Goal: Ask a question: Seek information or help from site administrators or community

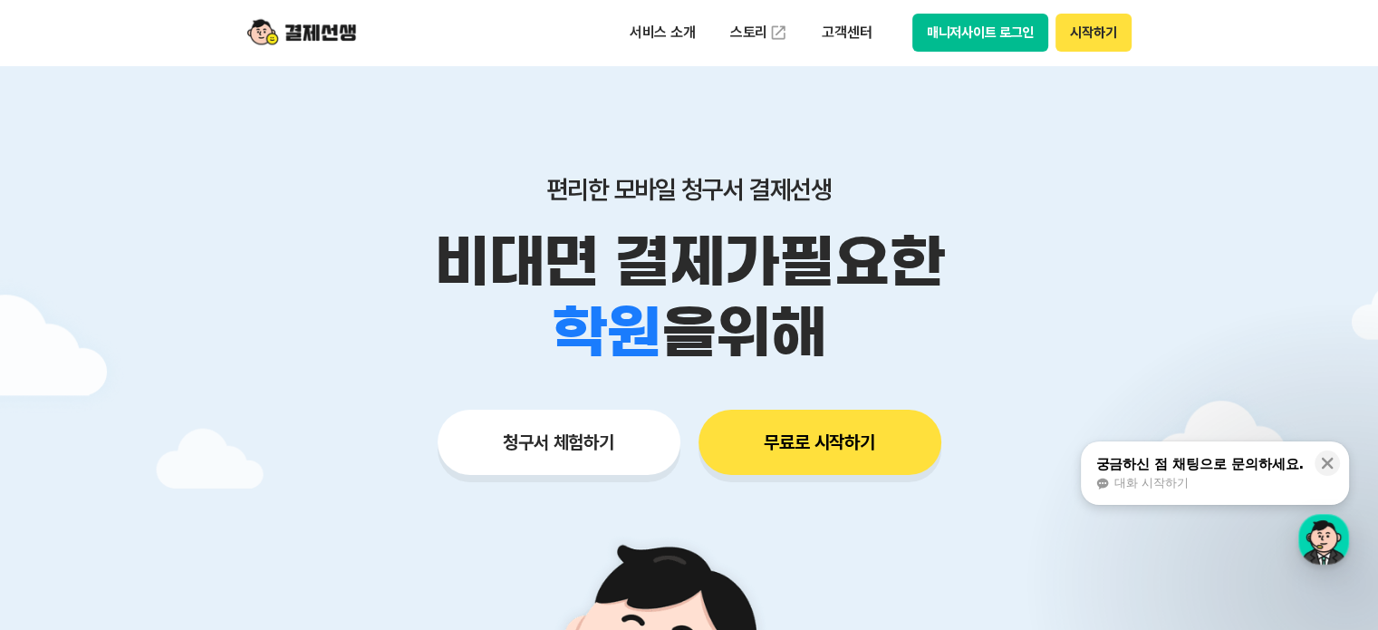
drag, startPoint x: 1094, startPoint y: 43, endPoint x: 984, endPoint y: 43, distance: 110.5
click at [977, 39] on button "매니저사이트 로그인" at bounding box center [980, 33] width 137 height 38
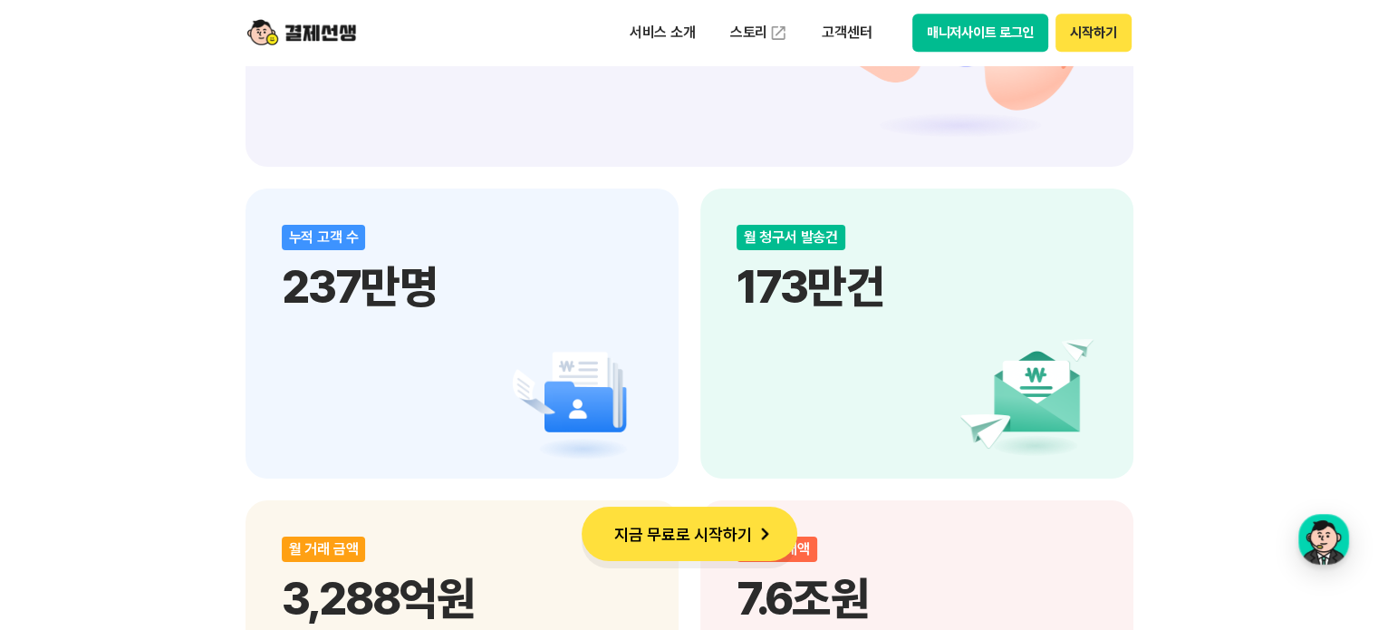
scroll to position [2446, 0]
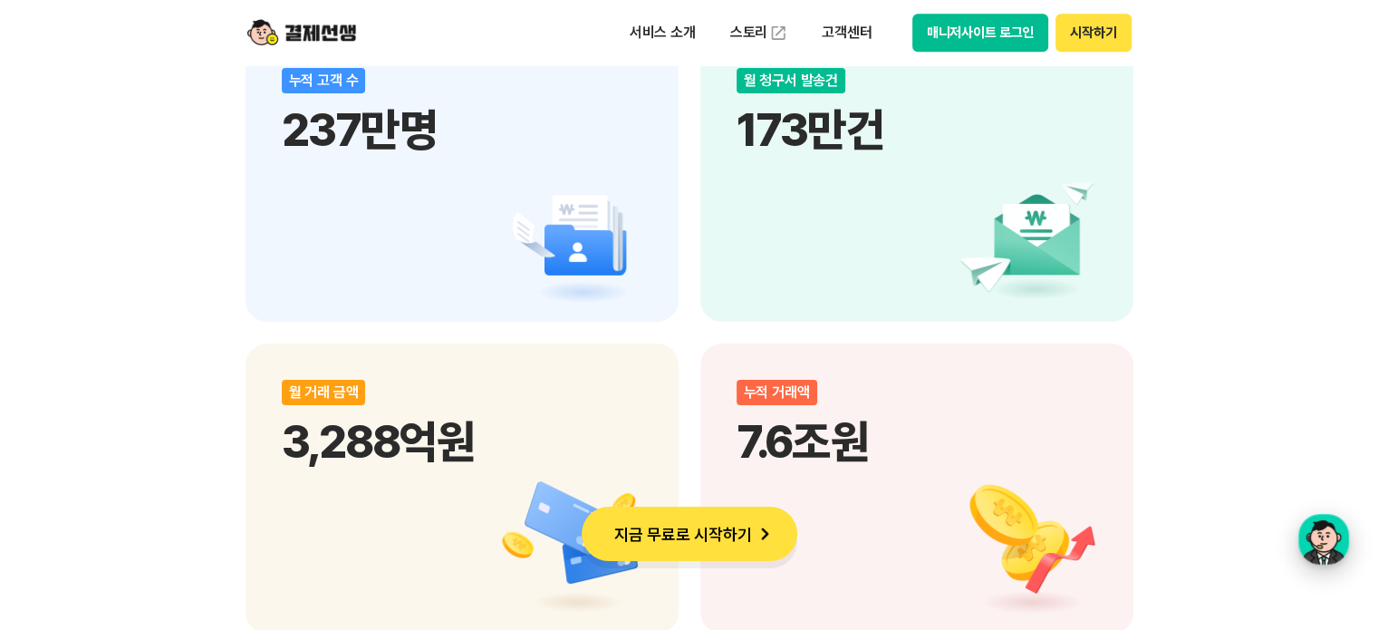
drag, startPoint x: 1322, startPoint y: 543, endPoint x: 298, endPoint y: 486, distance: 1025.2
click at [1322, 543] on div "button" at bounding box center [1323, 539] width 51 height 51
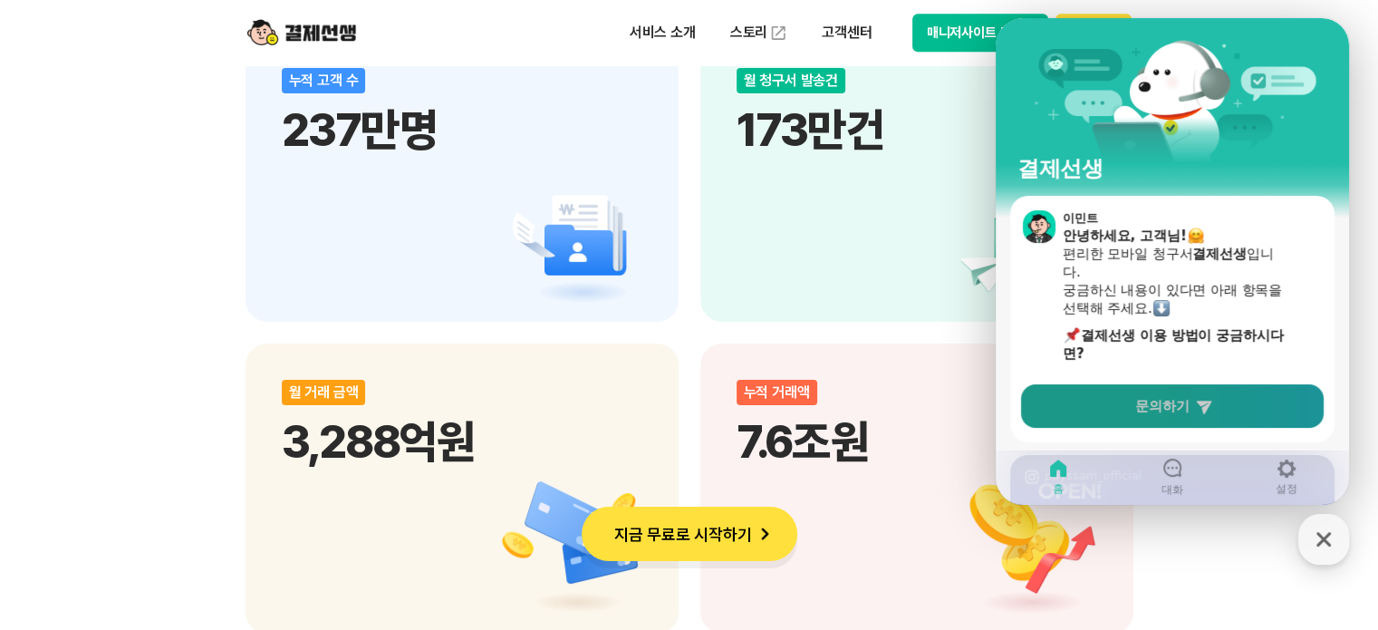
click at [1205, 399] on icon at bounding box center [1204, 406] width 18 height 18
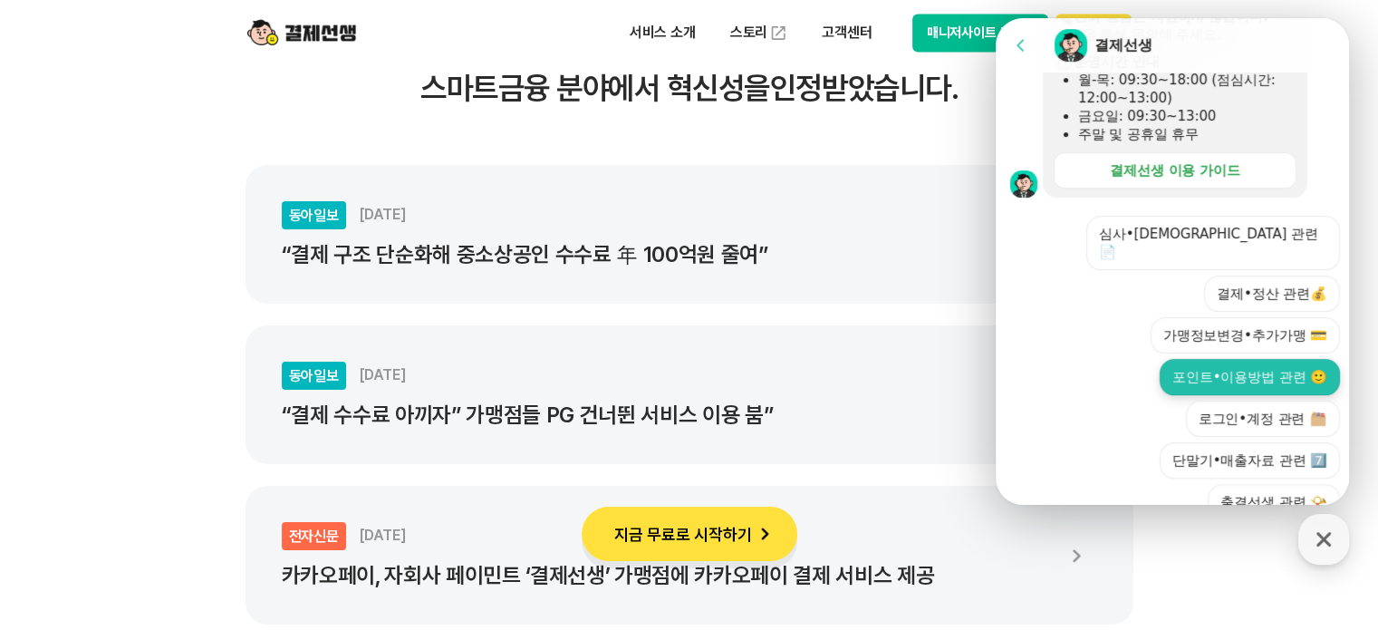
scroll to position [492, 0]
click at [1275, 362] on button "포인트•이용방법 관련 🙂" at bounding box center [1250, 376] width 180 height 36
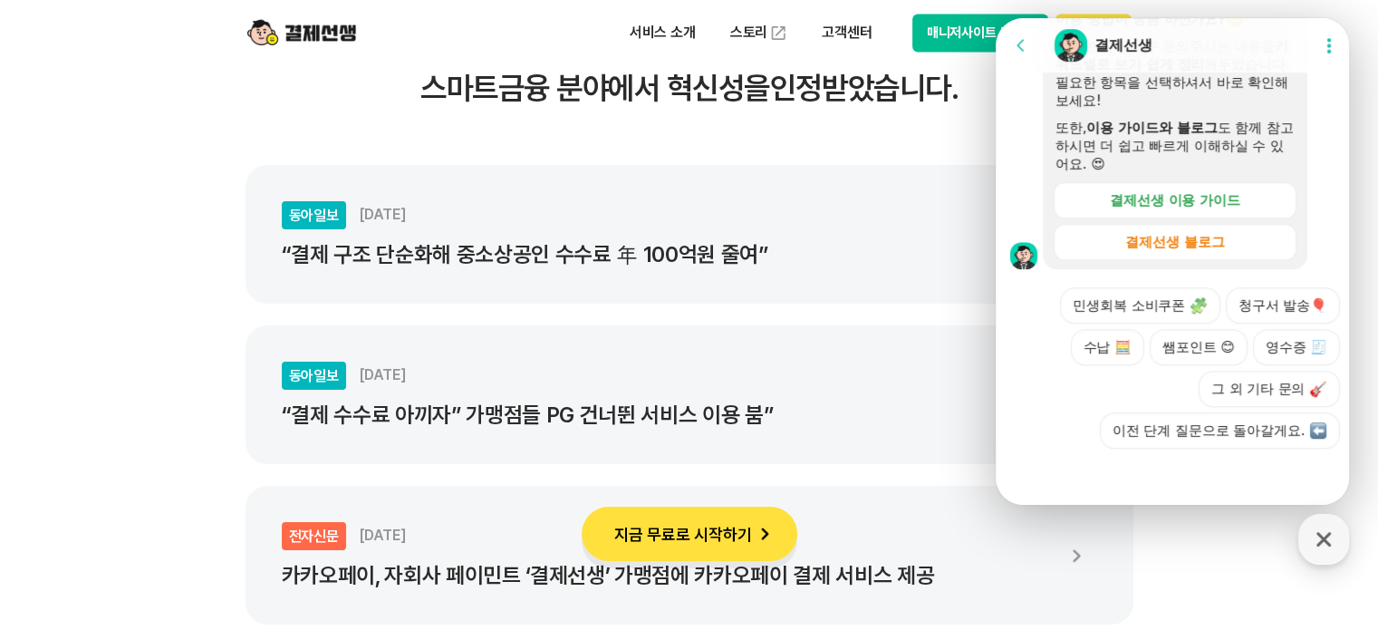
scroll to position [790, 0]
click at [1189, 469] on div at bounding box center [1175, 472] width 359 height 49
click at [1262, 391] on button "그 외 기타 문의" at bounding box center [1268, 389] width 141 height 36
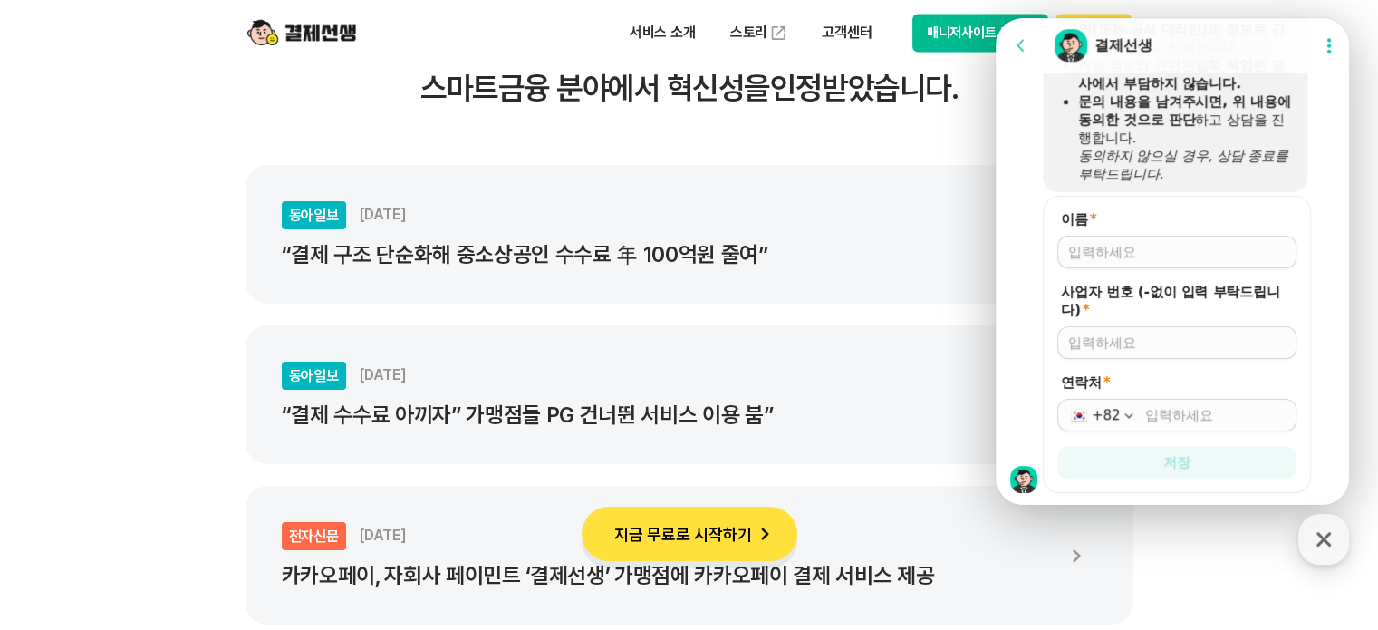
scroll to position [1299, 0]
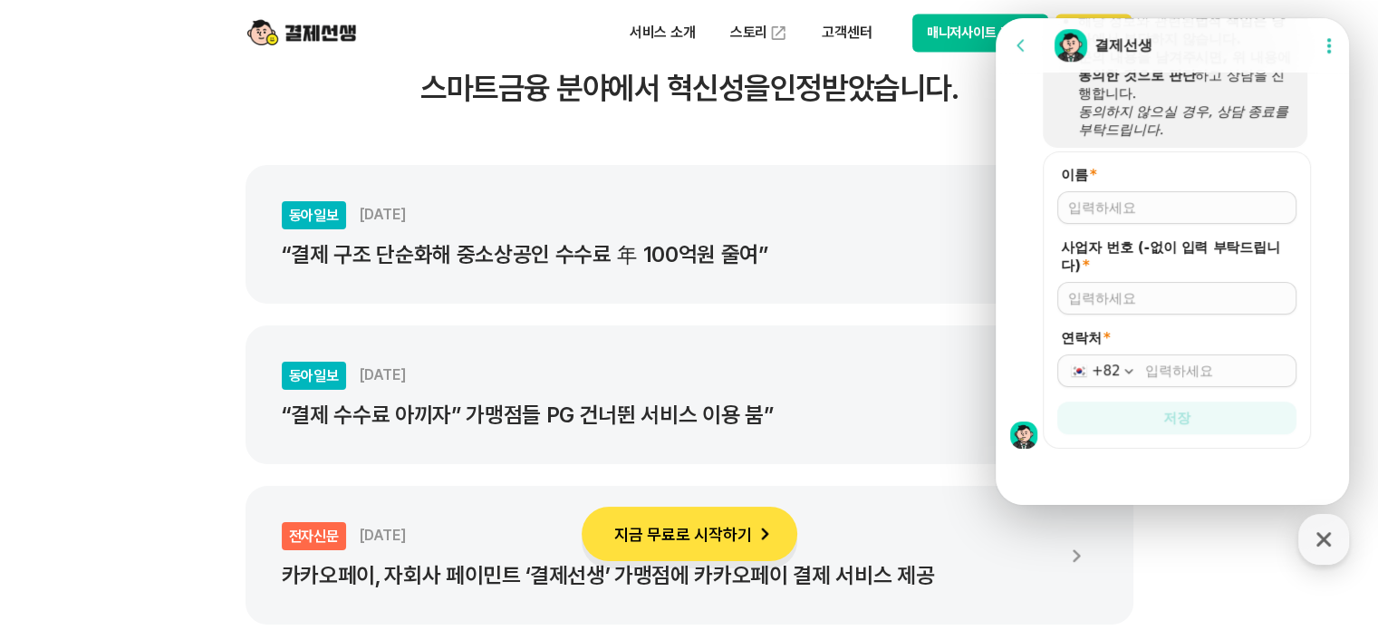
click at [1160, 217] on input "이름 *" at bounding box center [1176, 207] width 217 height 18
type input "g"
type input "한재우"
type input "4239102209"
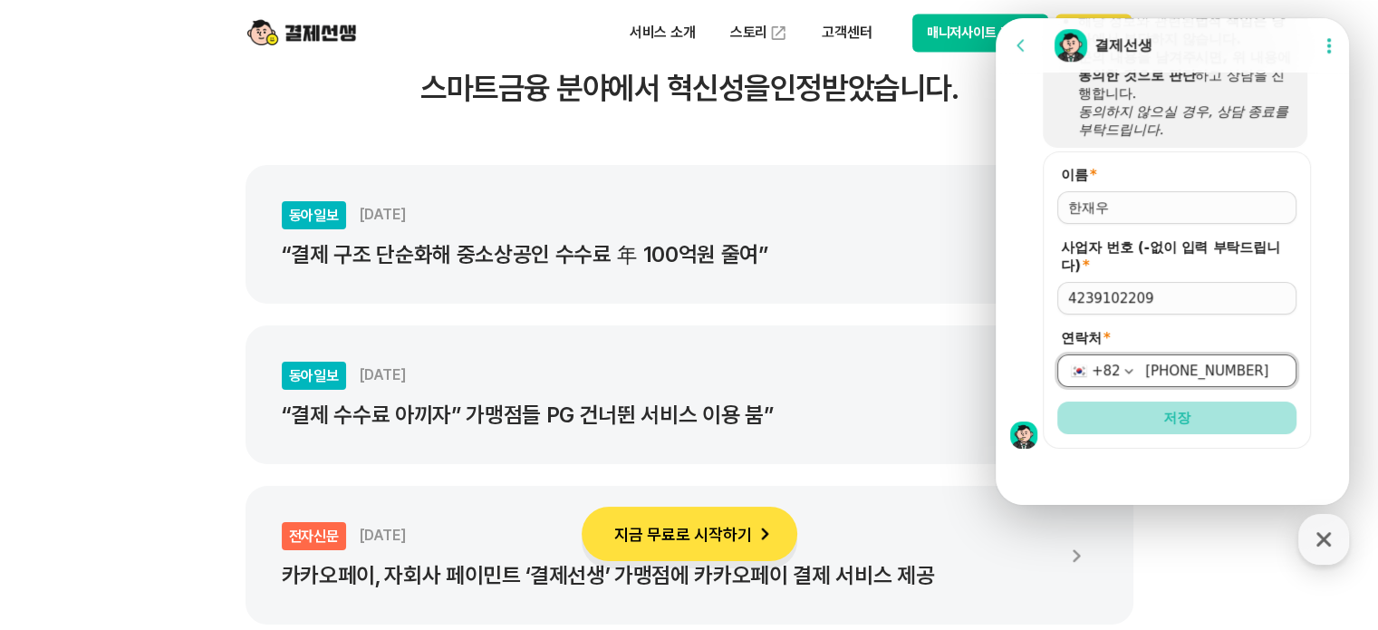
type input "[PHONE_NUMBER]"
click at [1195, 414] on button "저장" at bounding box center [1176, 417] width 239 height 33
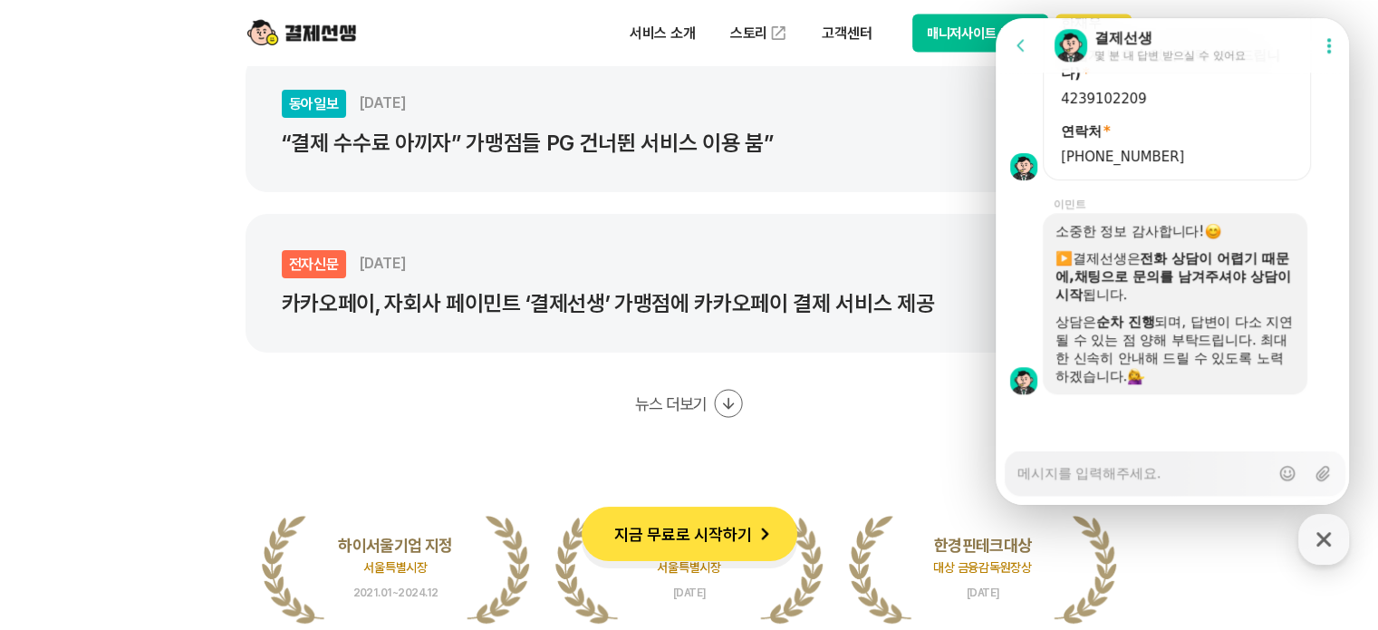
scroll to position [1477, 0]
click at [1157, 474] on textarea "Messenger Input Textarea" at bounding box center [1143, 466] width 252 height 31
type textarea "x"
type textarea "g"
type textarea "x"
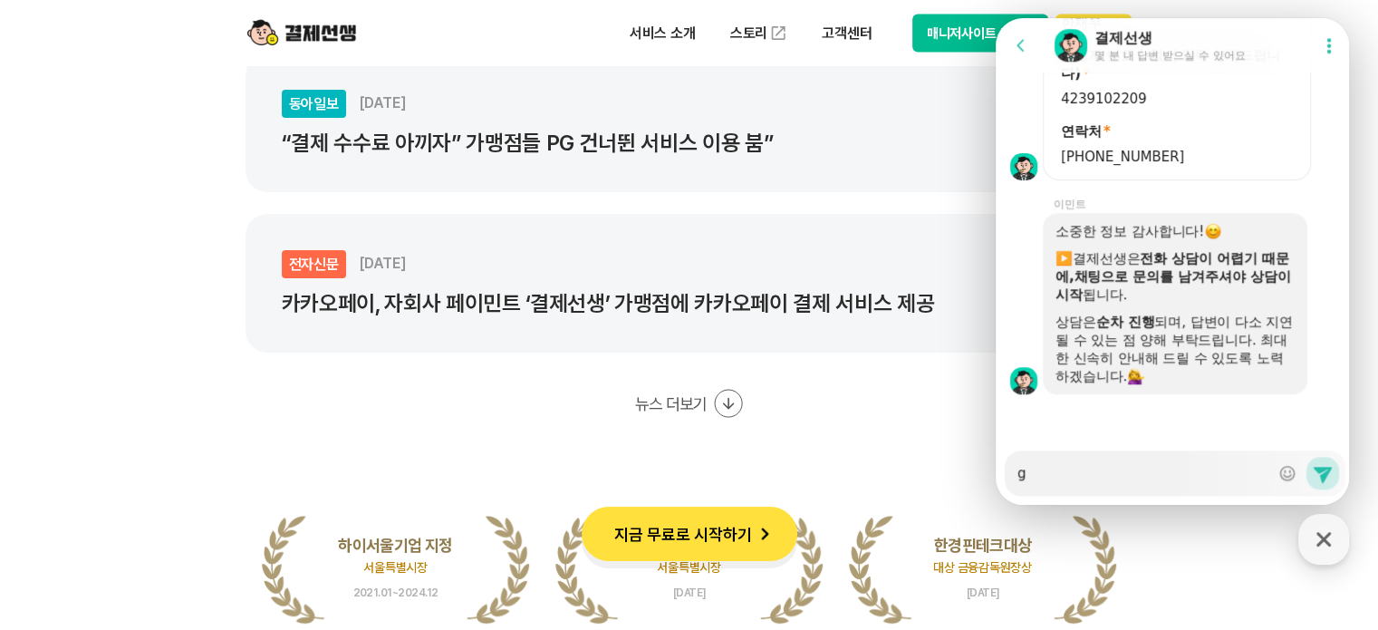
type textarea "gk"
type textarea "x"
type textarea "g"
type textarea "x"
type textarea "ㅎ"
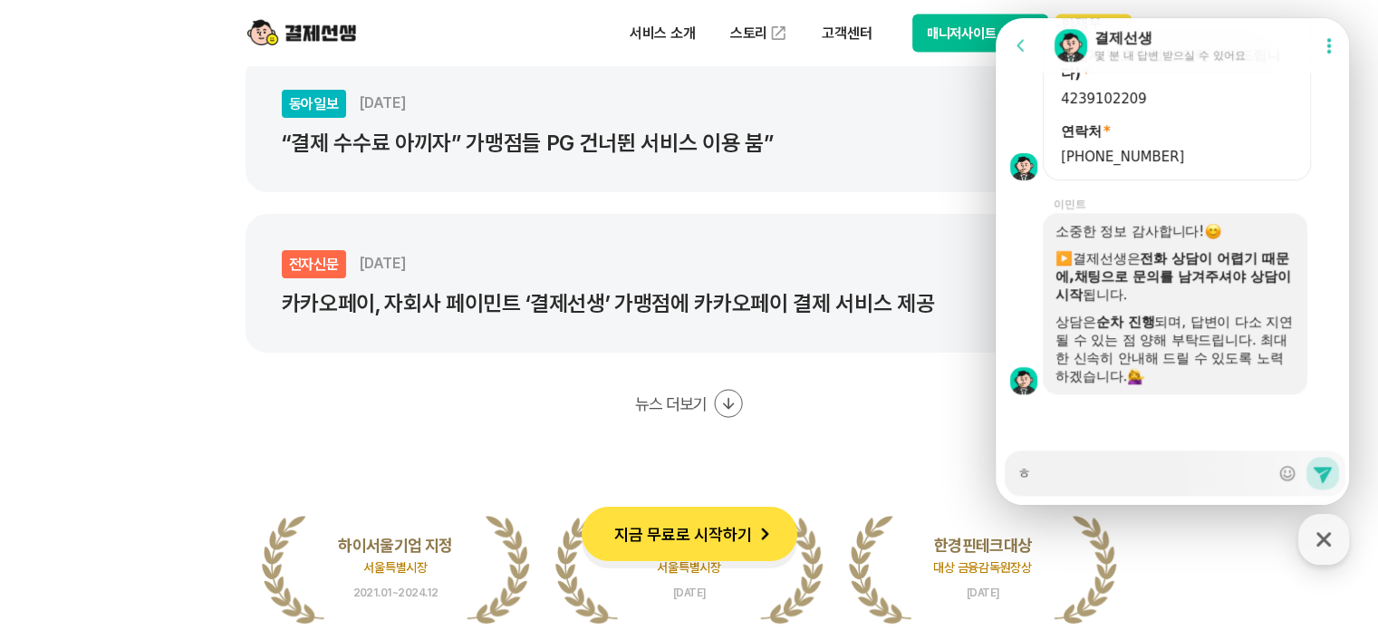
type textarea "x"
type textarea "하"
type textarea "x"
type textarea "학"
type textarea "x"
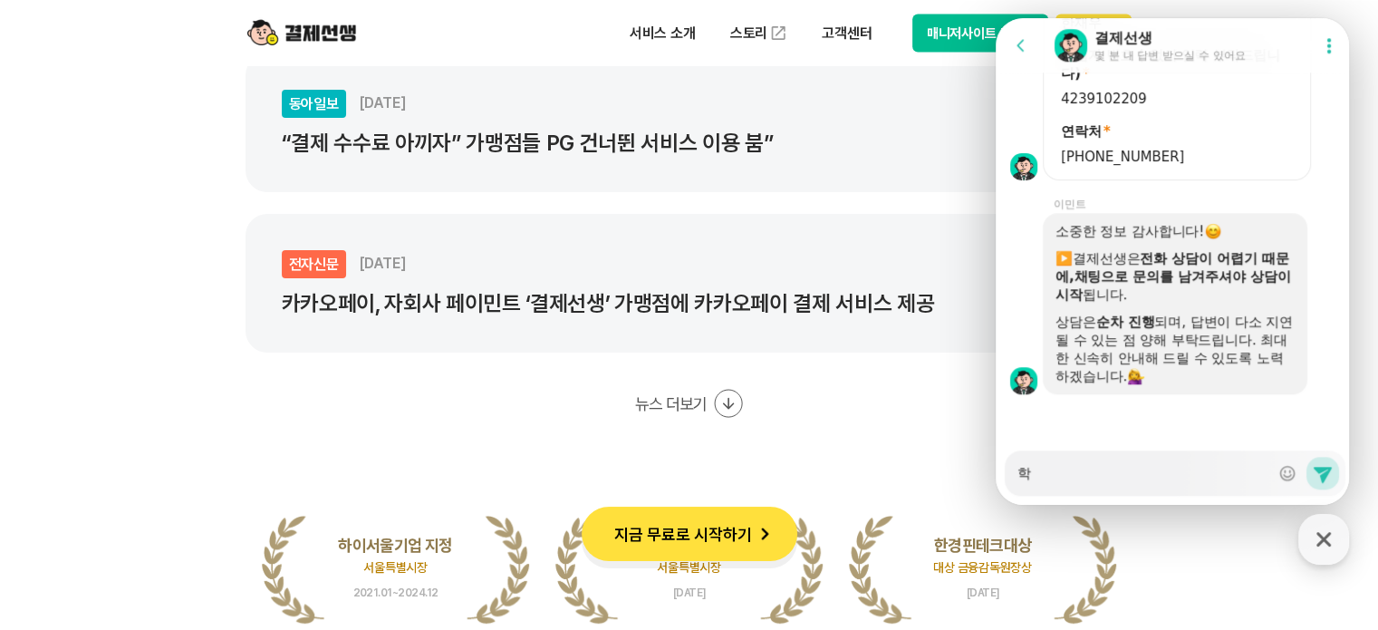
type textarea "학ㅇ"
type textarea "x"
type textarea "학우"
type textarea "x"
type textarea "학워"
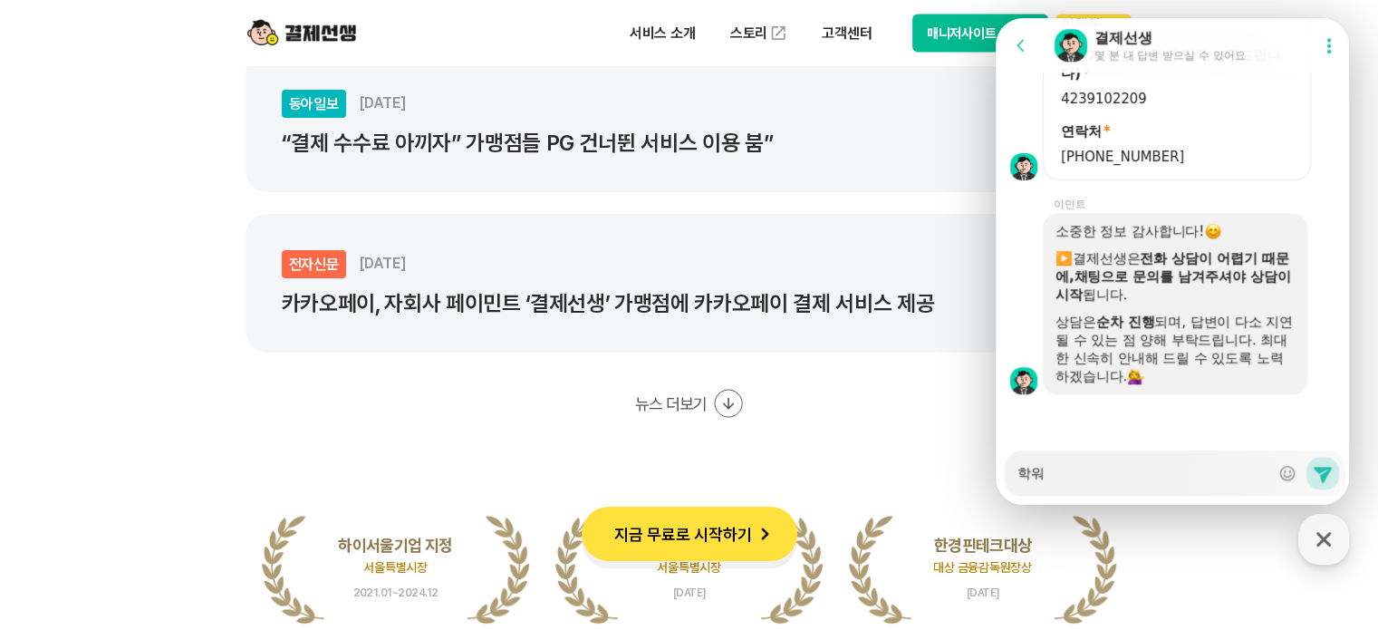
type textarea "x"
type textarea "학원"
type textarea "x"
type textarea "학원ㅅ"
type textarea "x"
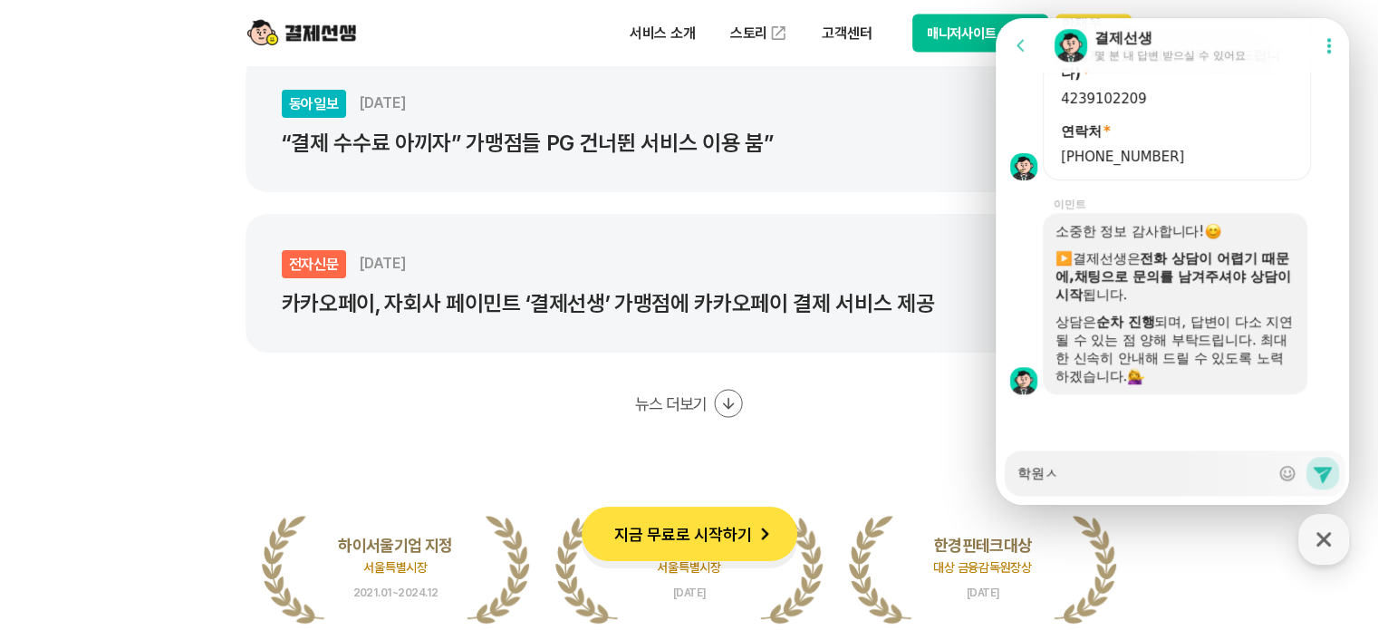
type textarea "학원새"
type textarea "x"
type textarea "학원생"
type textarea "x"
type textarea "학원생ㄷ"
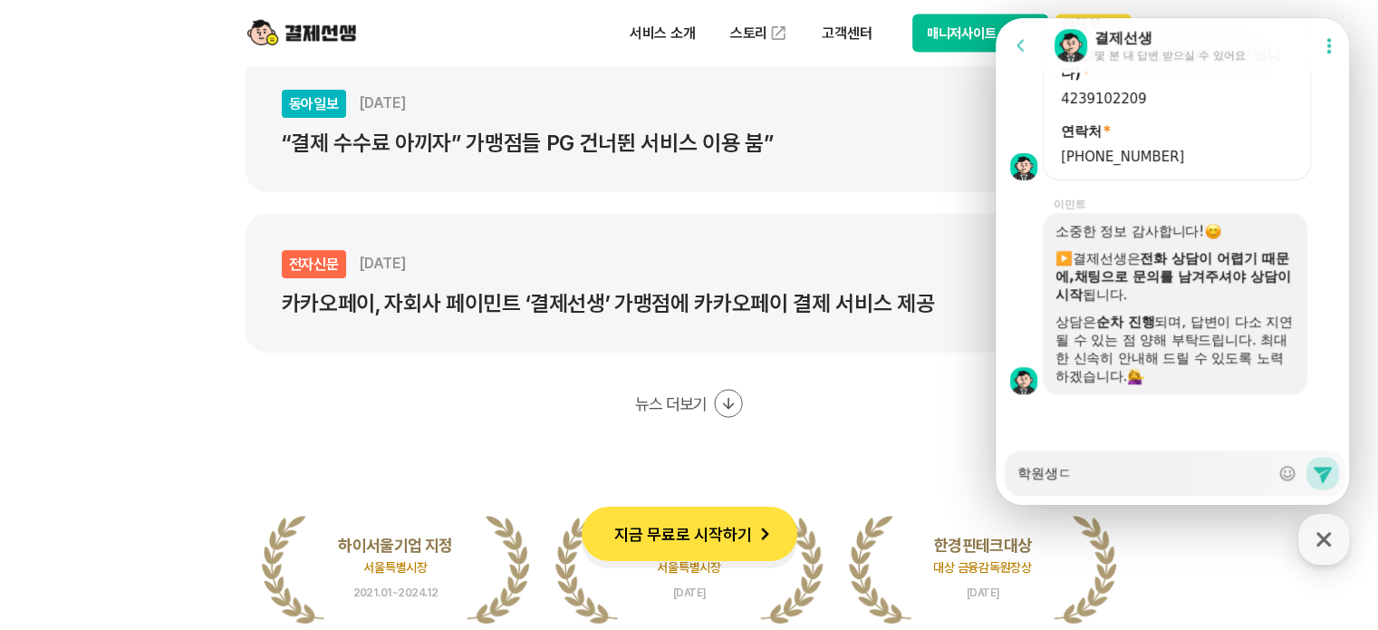
type textarea "x"
type textarea "학원생드"
type textarea "x"
type textarea "학원생들"
type textarea "x"
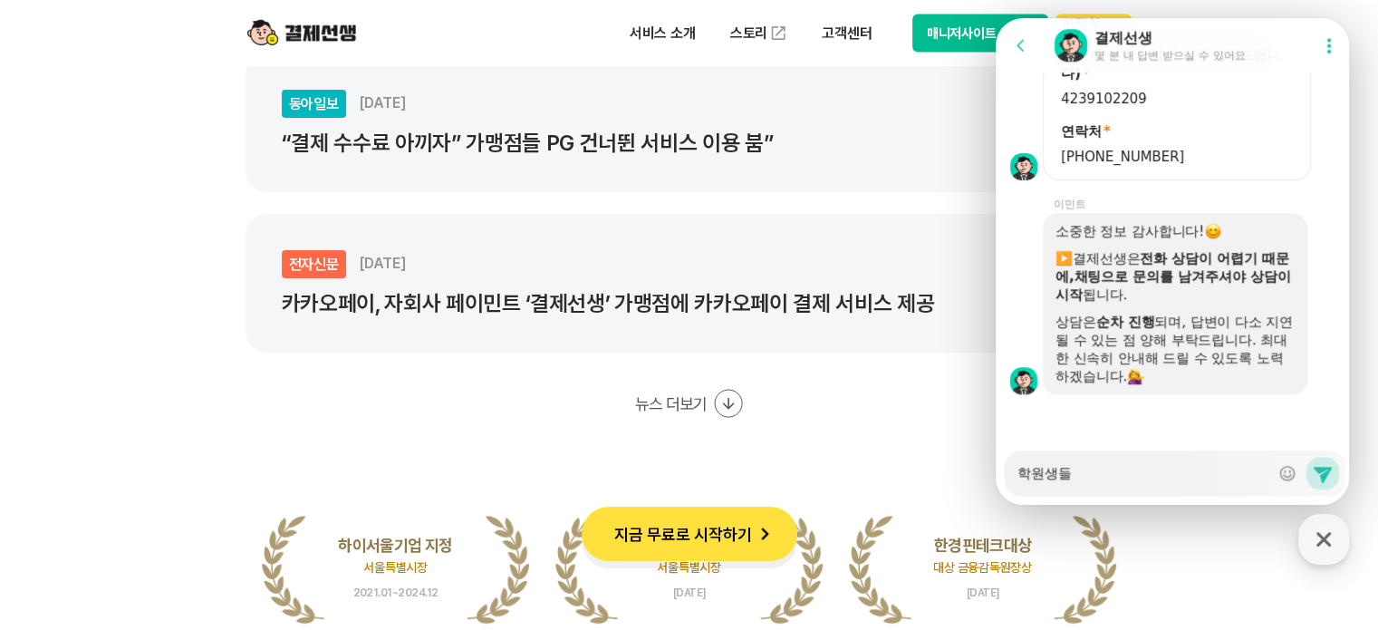
type textarea "학원생들ㅇ"
type textarea "x"
type textarea "학원생들으"
type textarea "x"
type textarea "학원생들을"
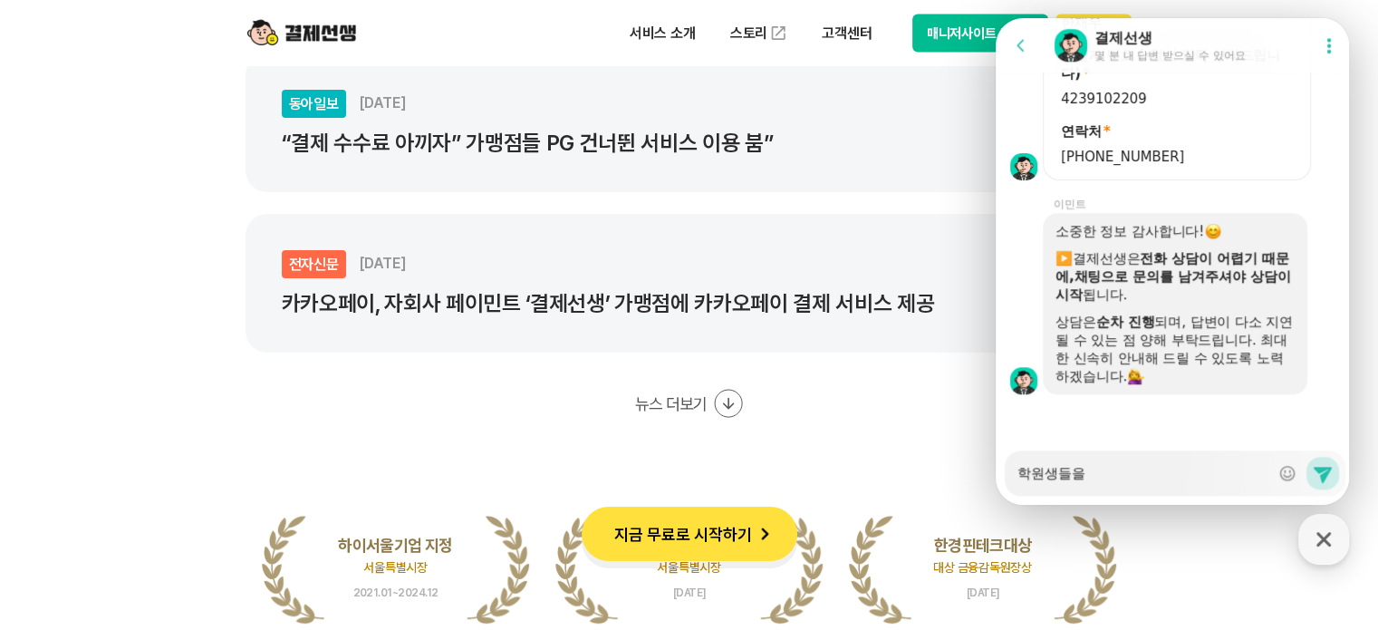
type textarea "x"
type textarea "학원생들을"
type textarea "x"
type textarea "학원생들을 에"
type textarea "x"
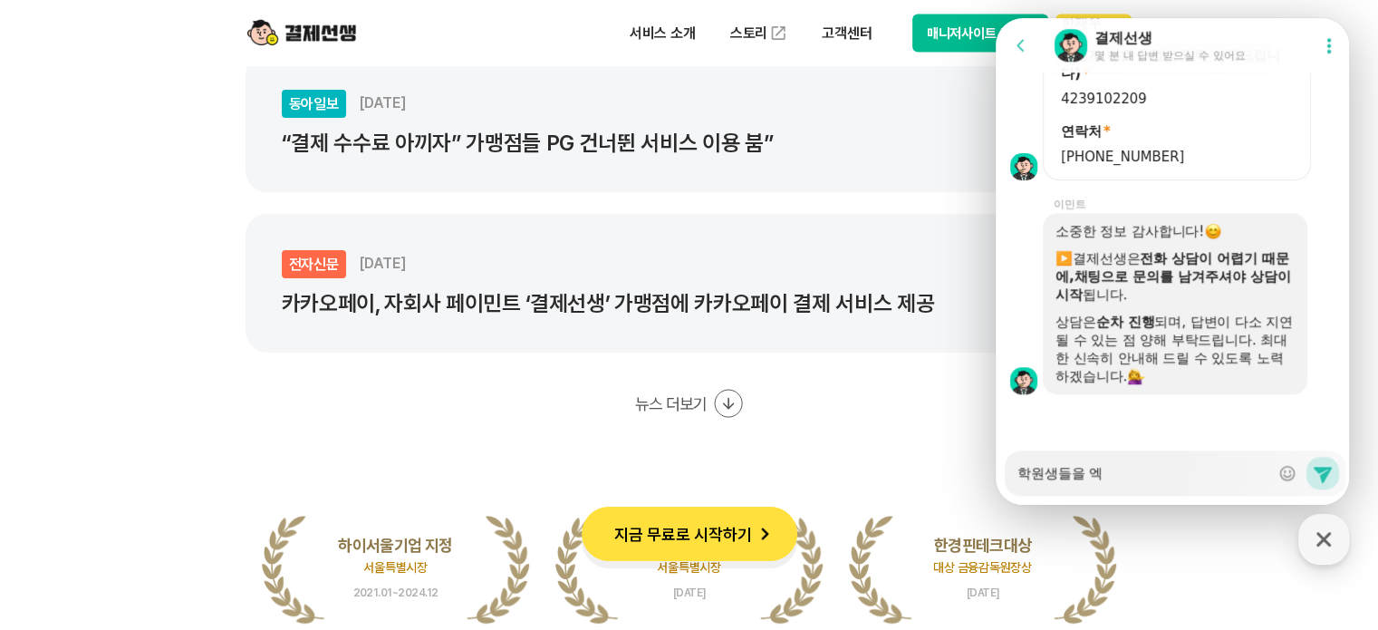
type textarea "학원생들을 엓"
type textarea "x"
type textarea "학원생들을 엑세"
type textarea "x"
type textarea "학원생들을 엑셀파"
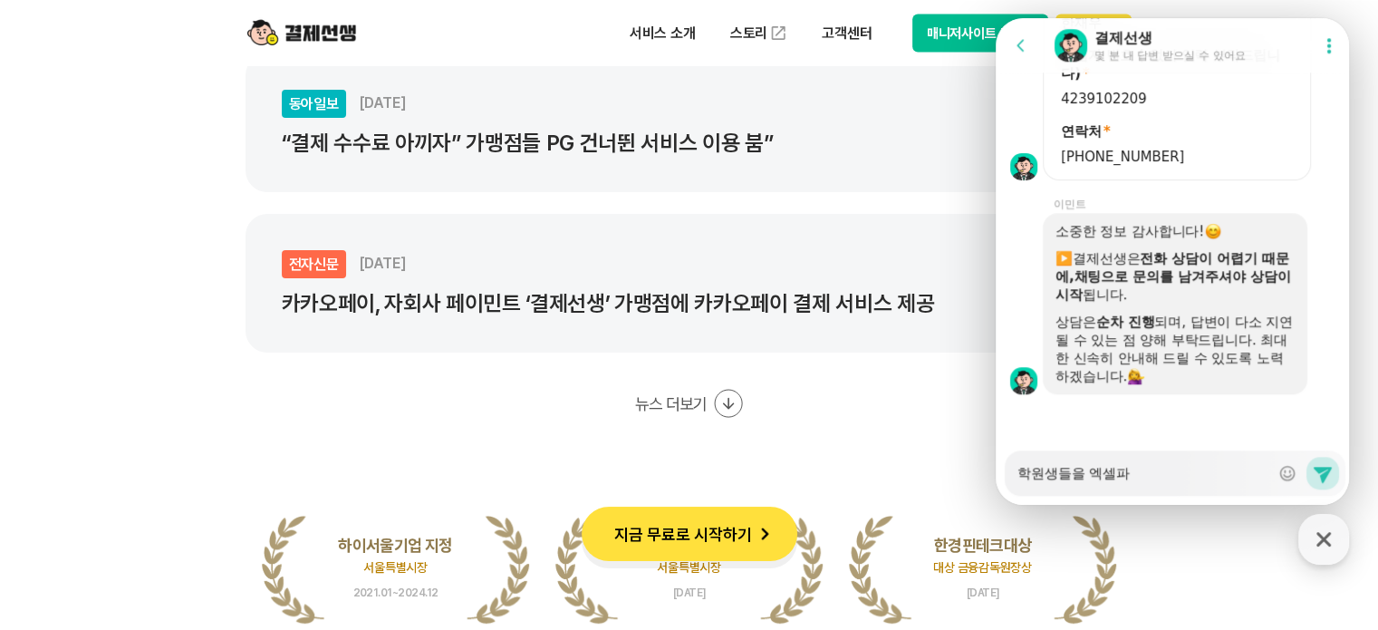
type textarea "x"
type textarea "학원생들을 엑셀팡"
type textarea "x"
type textarea "학원생들을 엑셀파이"
type textarea "x"
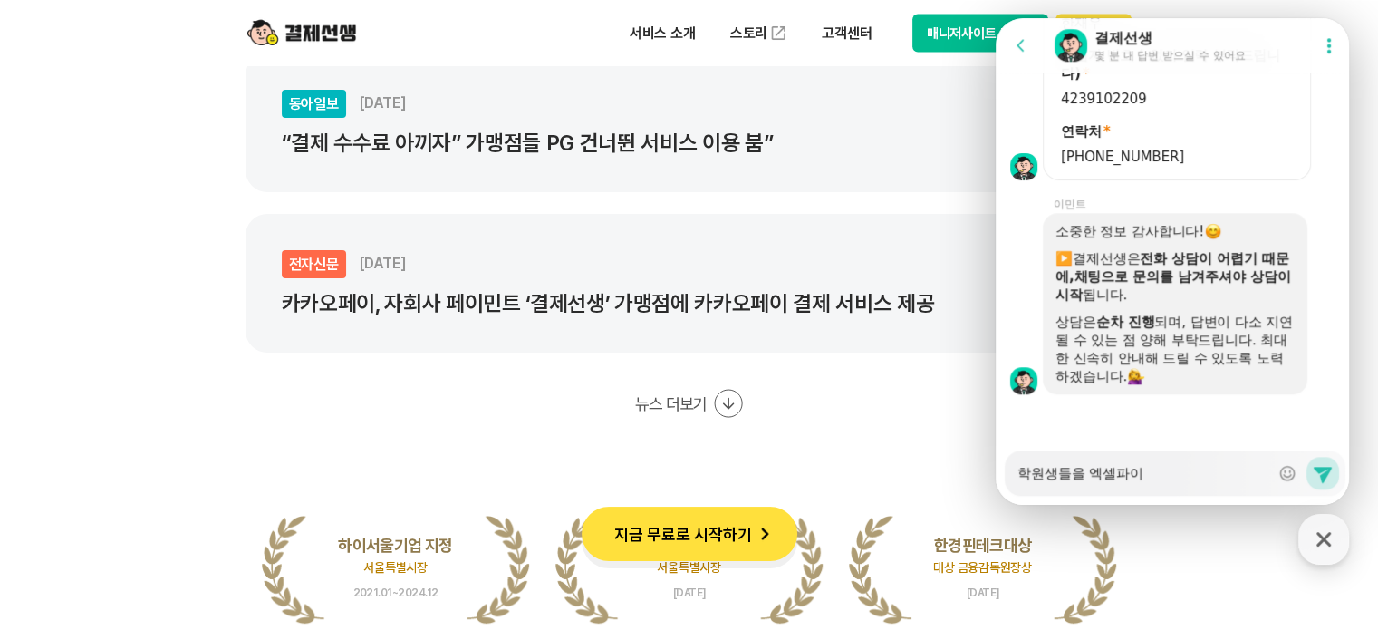
type textarea "학원생들을 엑셀파일"
type textarea "x"
type textarea "학원생들을 엑셀파일ㄹ"
type textarea "x"
type textarea "학원생들을 엑셀파일로"
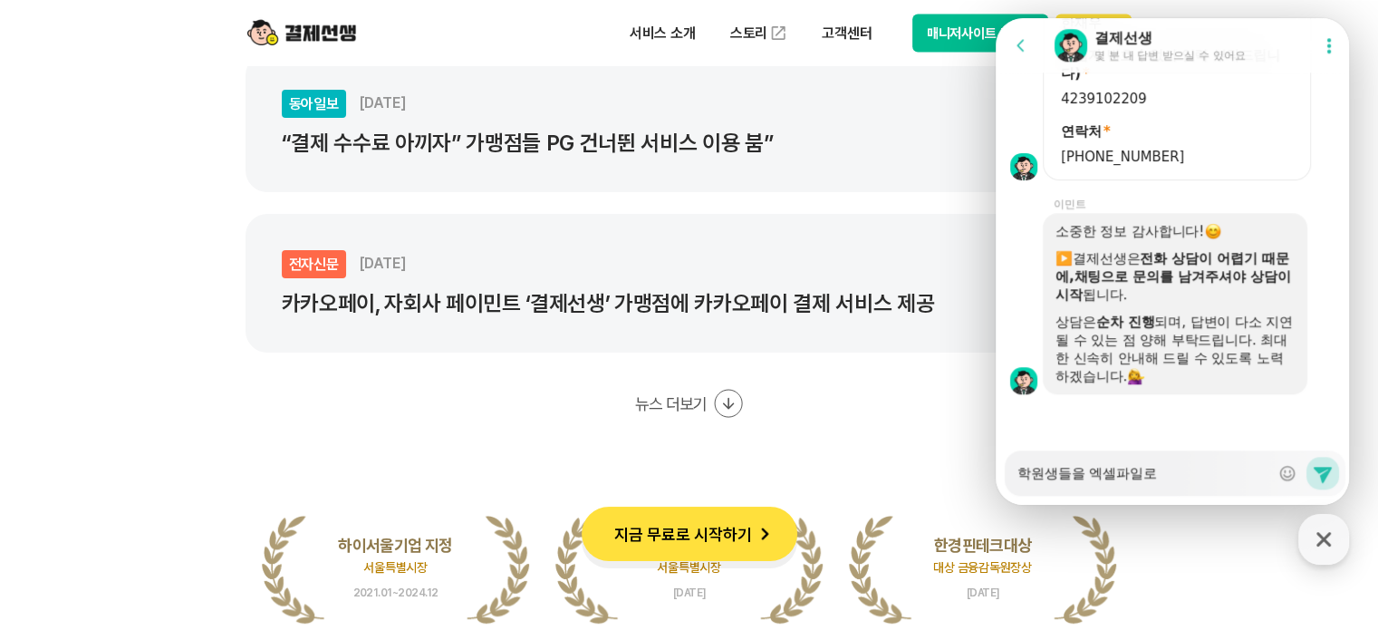
type textarea "x"
type textarea "학원생들을 엑셀파일로"
type textarea "x"
type textarea "학원생들을 엑셀파일로 ㅎ"
type textarea "x"
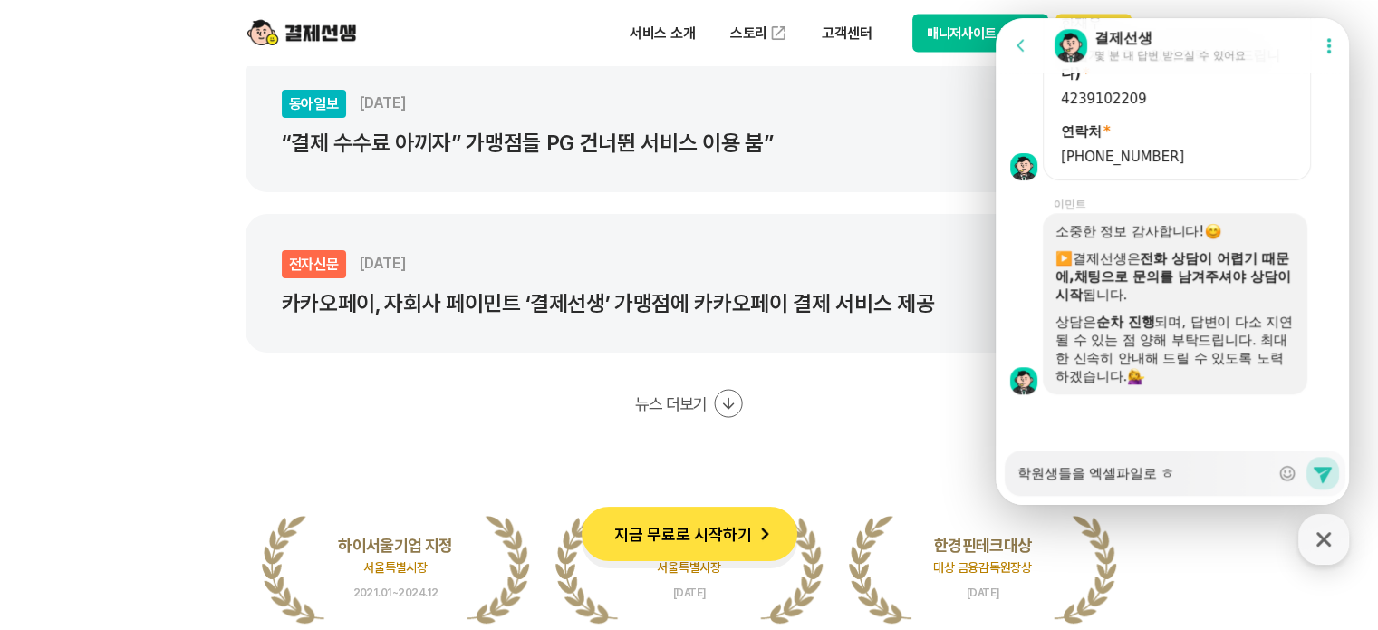
type textarea "학원생들을 엑셀파일로 하"
type textarea "x"
type textarea "학원생들을 엑셀파일로 한"
type textarea "x"
type textarea "학원생들을 엑셀파일로 한꺼"
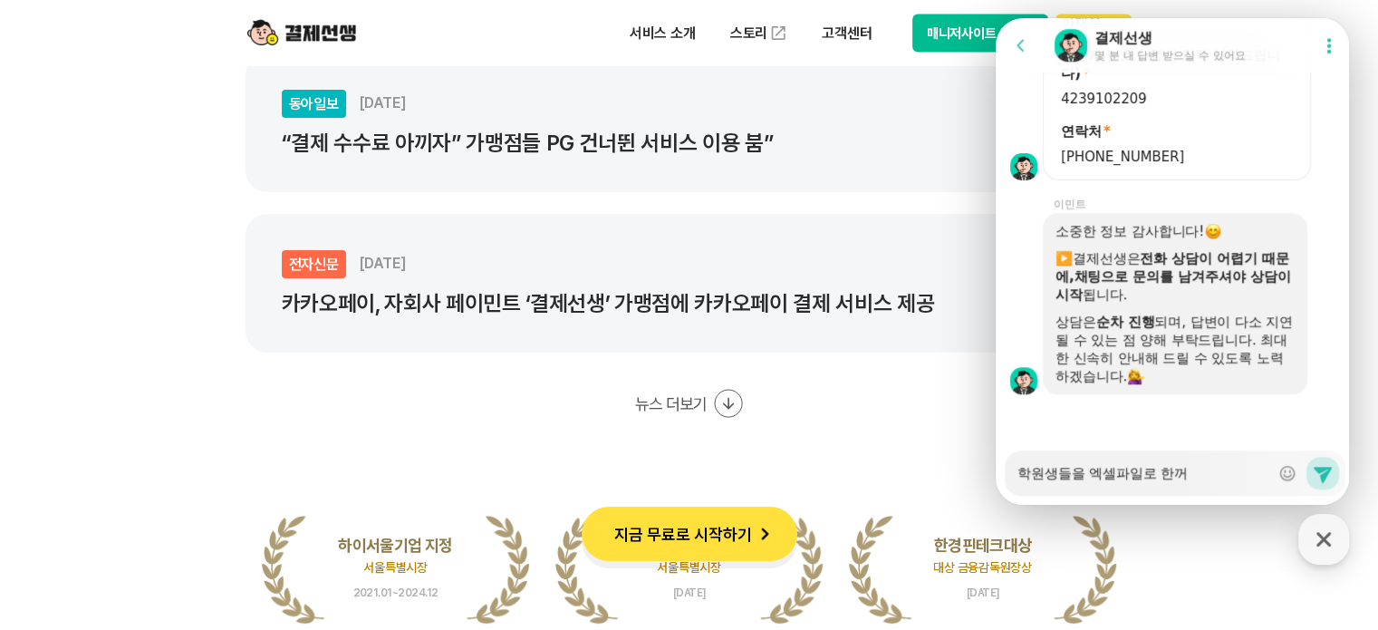
type textarea "x"
type textarea "학원생들을 엑셀파일로 한껍"
type textarea "x"
type textarea "학원생들을 엑셀파일로 한꺼버"
type textarea "x"
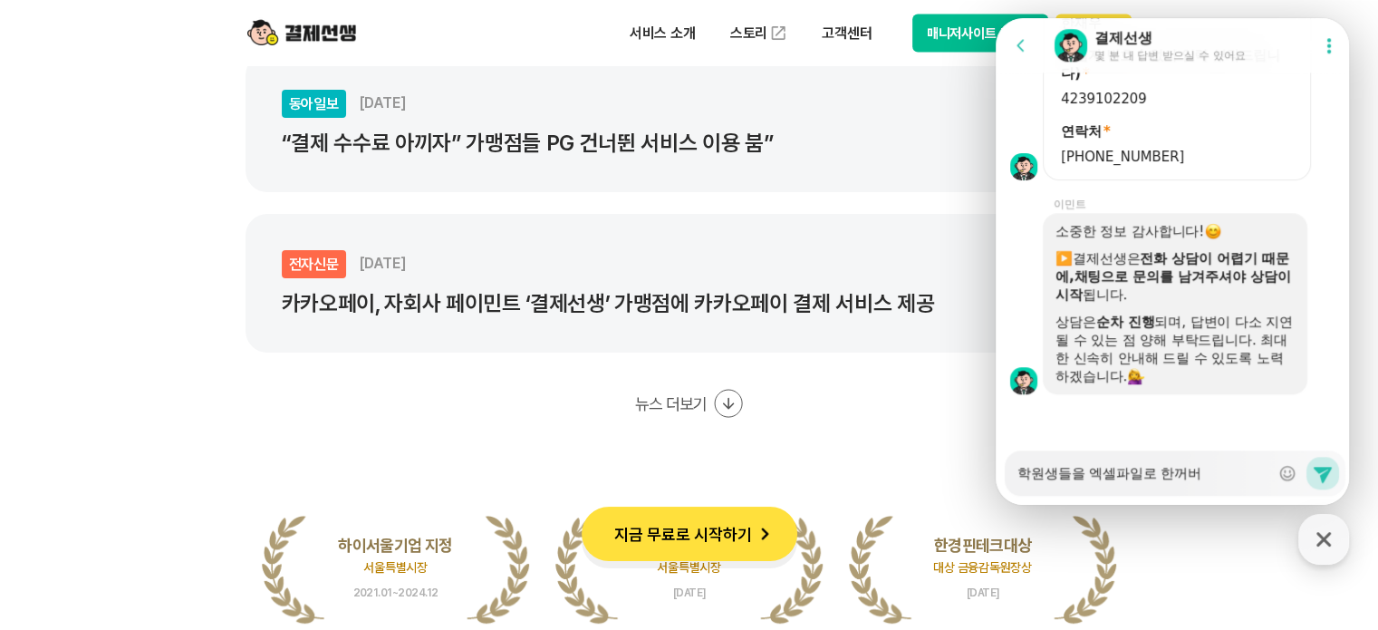
type textarea "학원생들을 엑셀파일로 한꺼번"
type textarea "x"
type textarea "학원생들을 엑셀파일로 한꺼번ㅇ"
type textarea "x"
type textarea "학원생들을 엑셀파일로 한꺼번에"
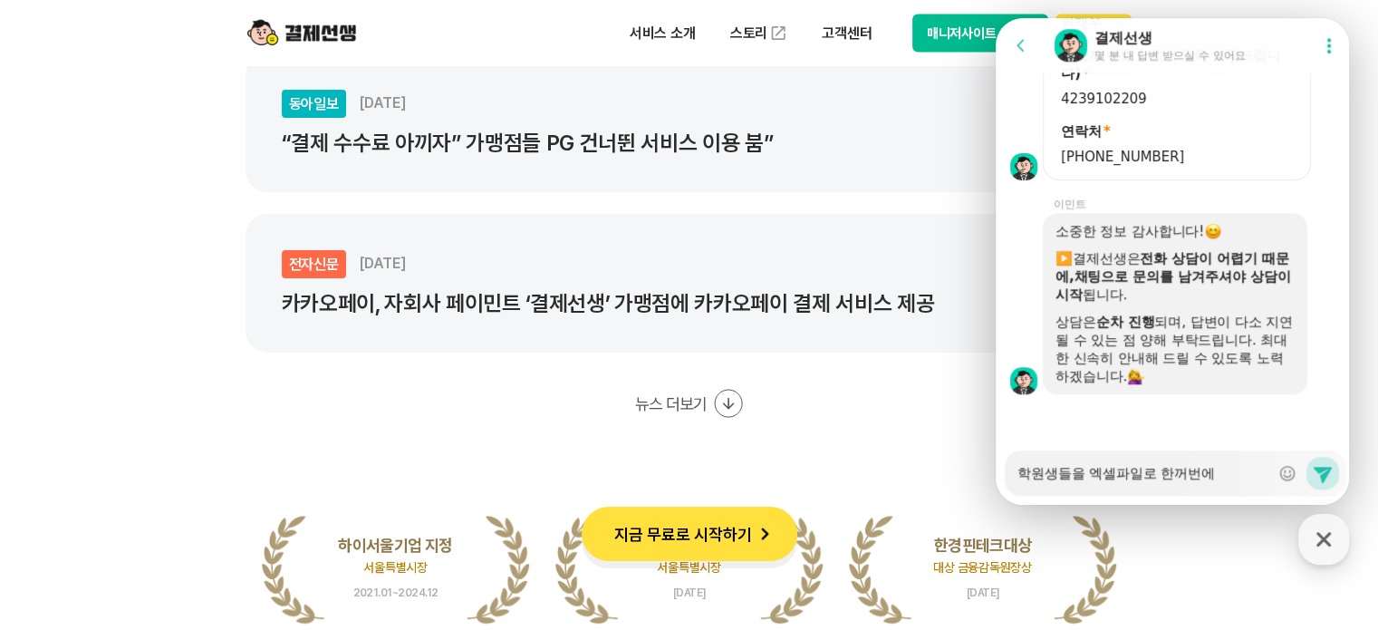
type textarea "x"
type textarea "학원생들을 엑셀파일로 한꺼번에"
type textarea "x"
type textarea "학원생들을 엑셀파일로 한꺼번에 드"
type textarea "x"
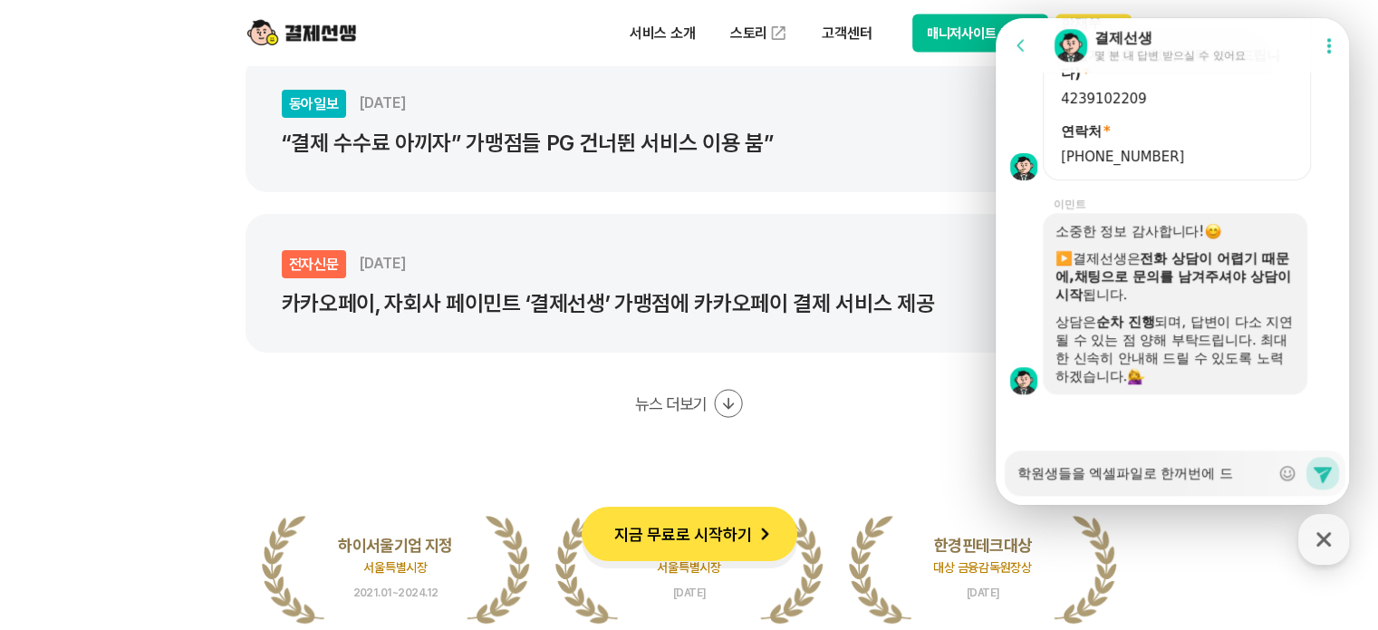
type textarea "학원생들을 엑셀파일로 한꺼번에 등"
type textarea "x"
type textarea "학원생들을 엑셀파일로 한꺼번에 드오"
type textarea "x"
type textarea "학원생들을 엑셀파일로 한꺼번에 드옥"
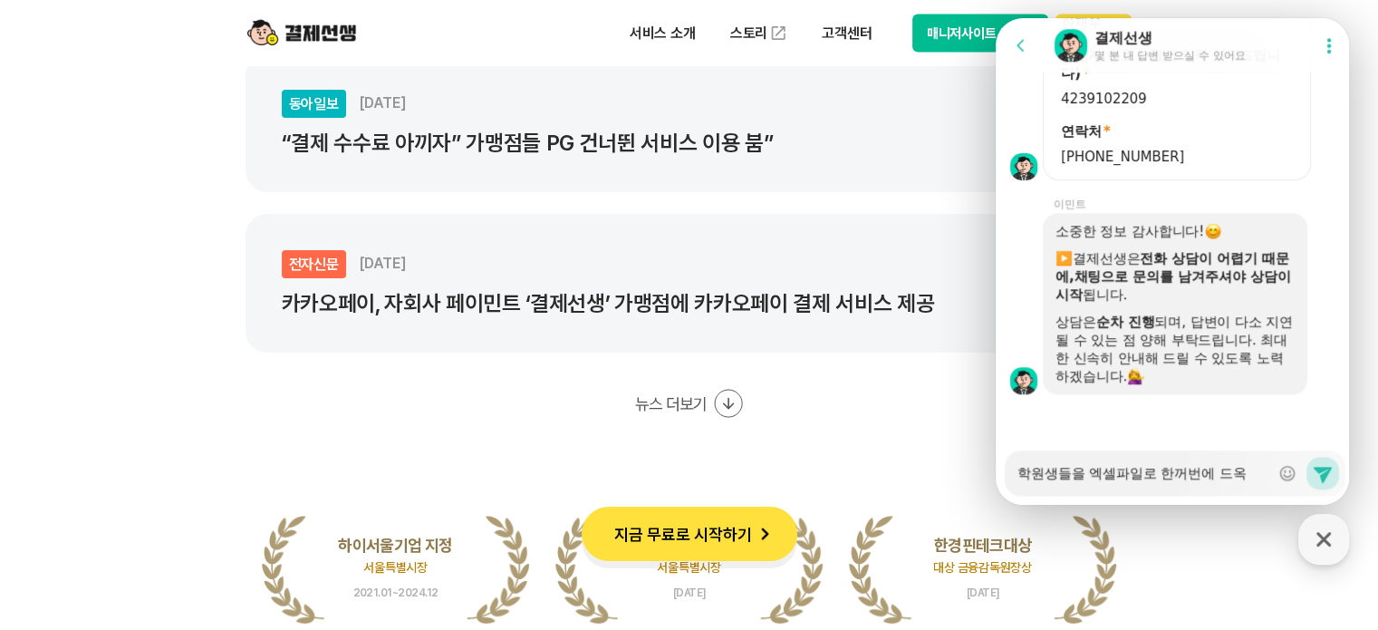
type textarea "x"
type textarea "학원생들을 엑셀파일로 한꺼번에 드오"
type textarea "x"
type textarea "학원생들을 엑셀파일로 한꺼번에 드ㅇ"
type textarea "x"
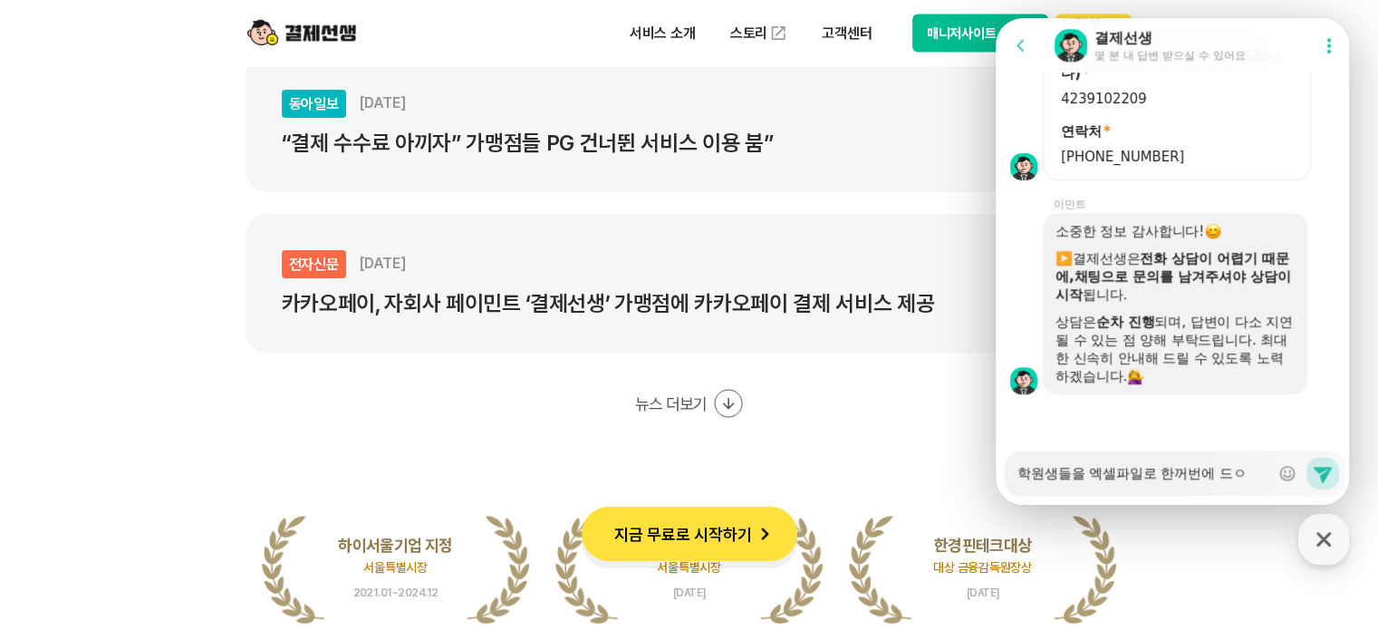
type textarea "학원생들을 엑셀파일로 한꺼번에 드"
type textarea "x"
type textarea "학원생들을 엑셀파일로 한꺼번에"
type textarea "x"
type textarea "학원생들을 엑셀파일로 한꺼번에 ㄷ"
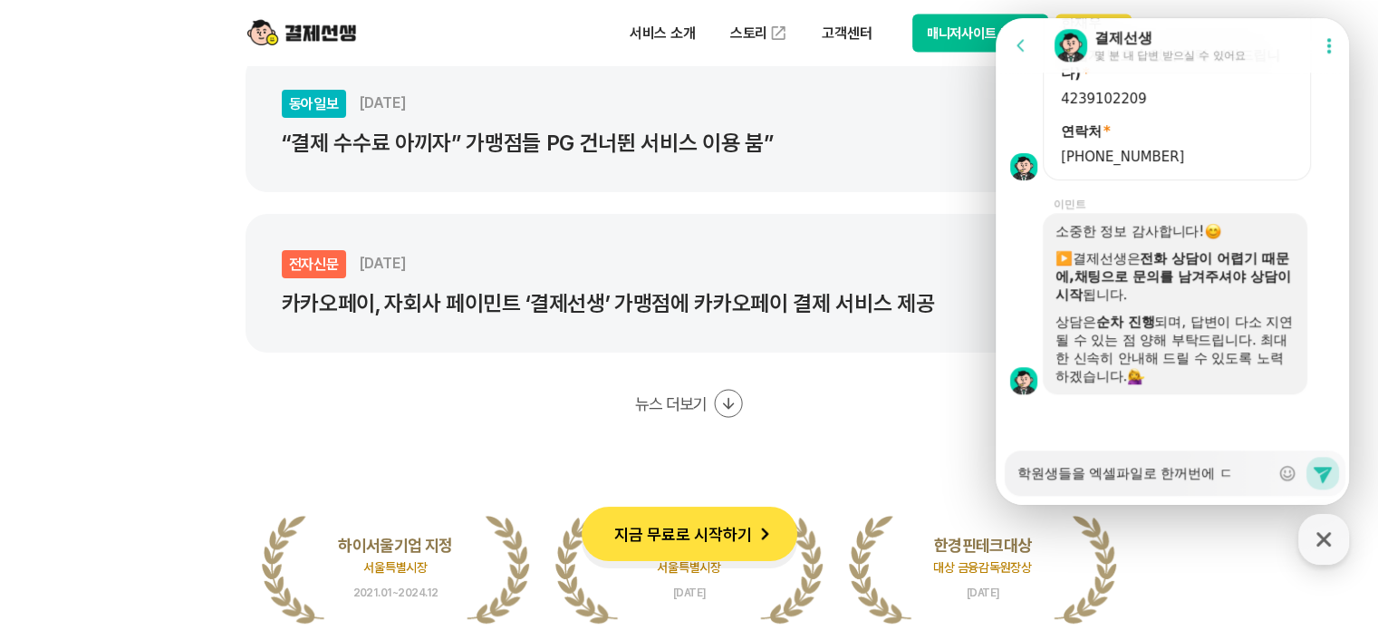
type textarea "x"
type textarea "학원생들을 엑셀파일로 한꺼번에 드"
type textarea "x"
type textarea "학원생들을 엑셀파일로 한꺼번에 등"
type textarea "x"
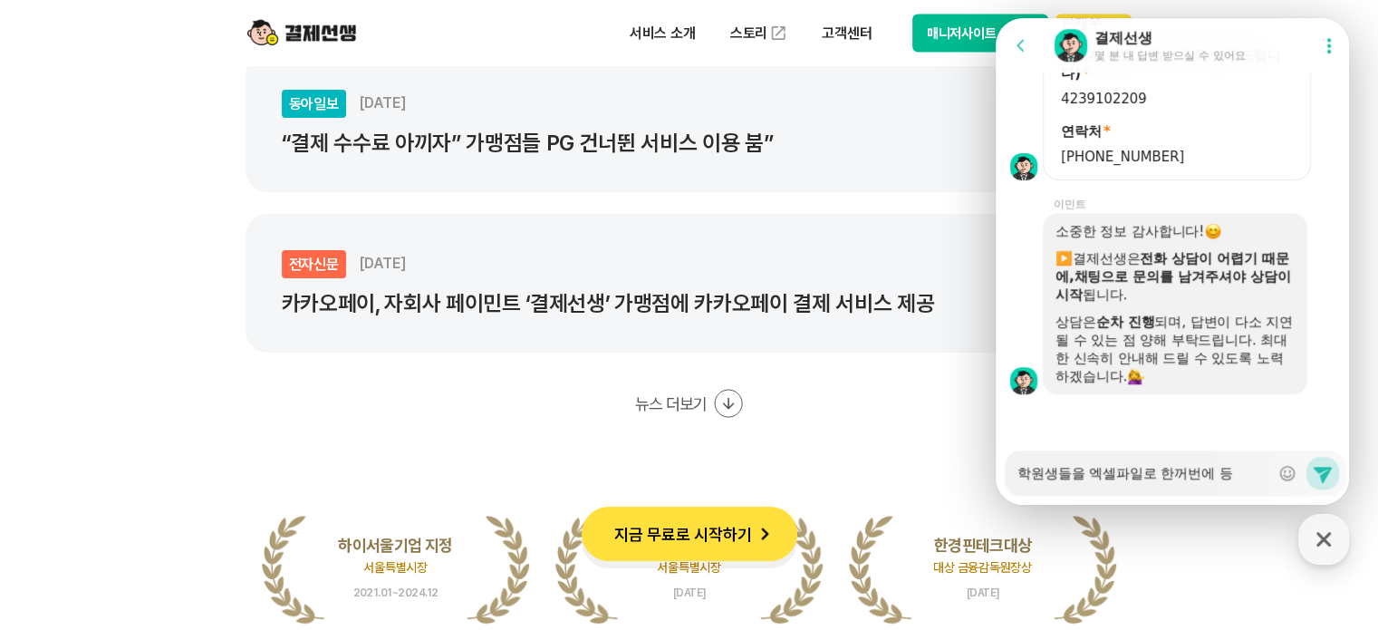
type textarea "학원생들을 엑셀파일로 한꺼번에 등ㄹ"
type textarea "x"
type textarea "학원생들을 엑셀파일로 한꺼번에 등로"
type textarea "x"
type textarea "학원생들을 엑셀파일로 한꺼번에 등록"
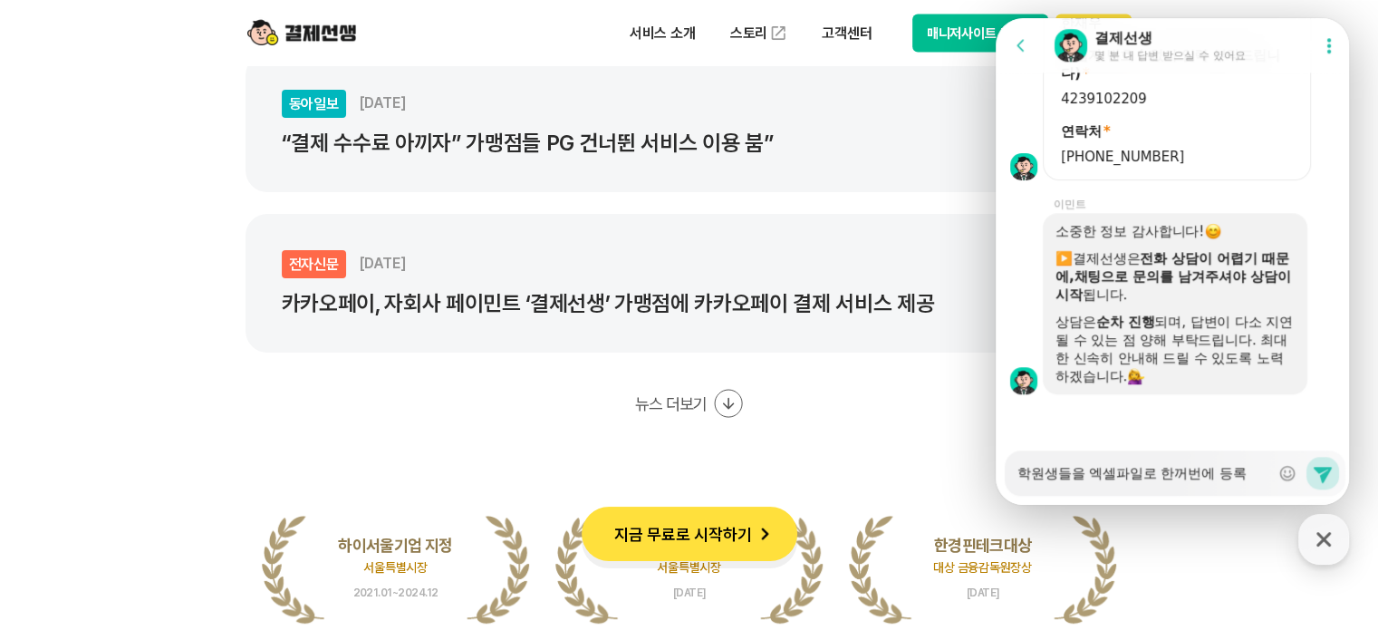
type textarea "x"
type textarea "학원생들을 엑셀파일로 한꺼번에 등록ㅎ"
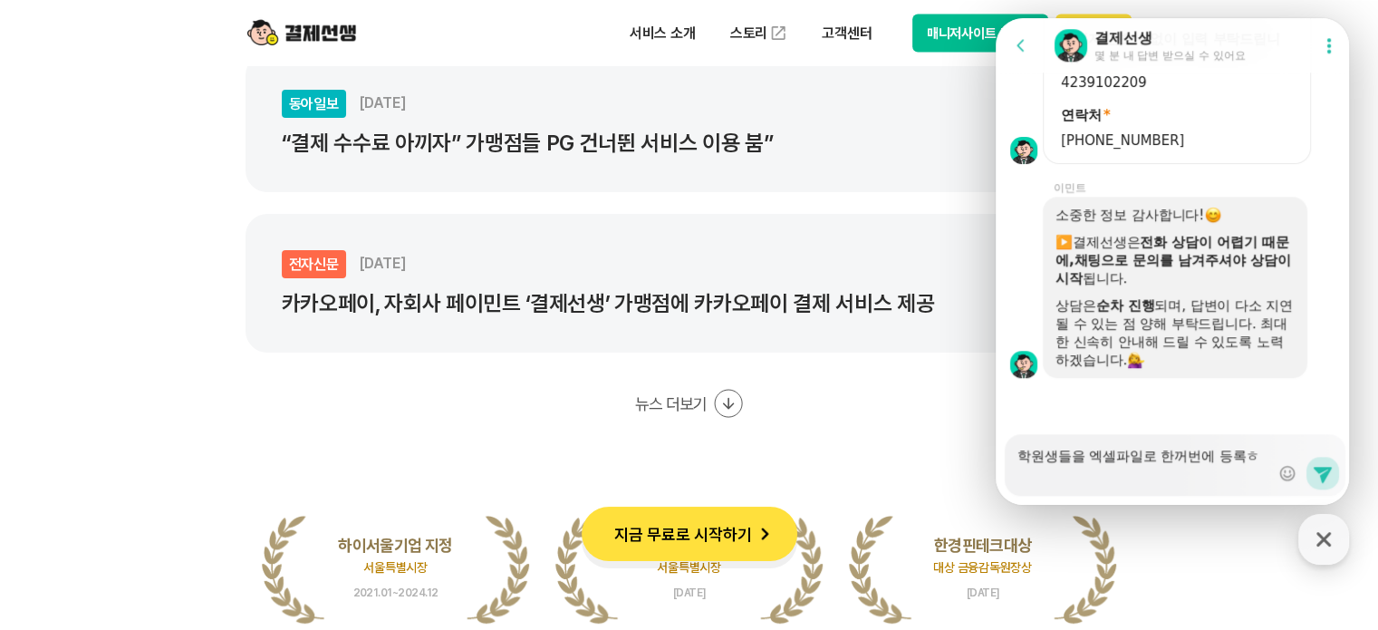
type textarea "x"
type textarea "학원생들을 엑셀파일로 한꺼번에 등록하"
type textarea "x"
type textarea "학원생들을 엑셀파일로 한꺼번에 등록하려"
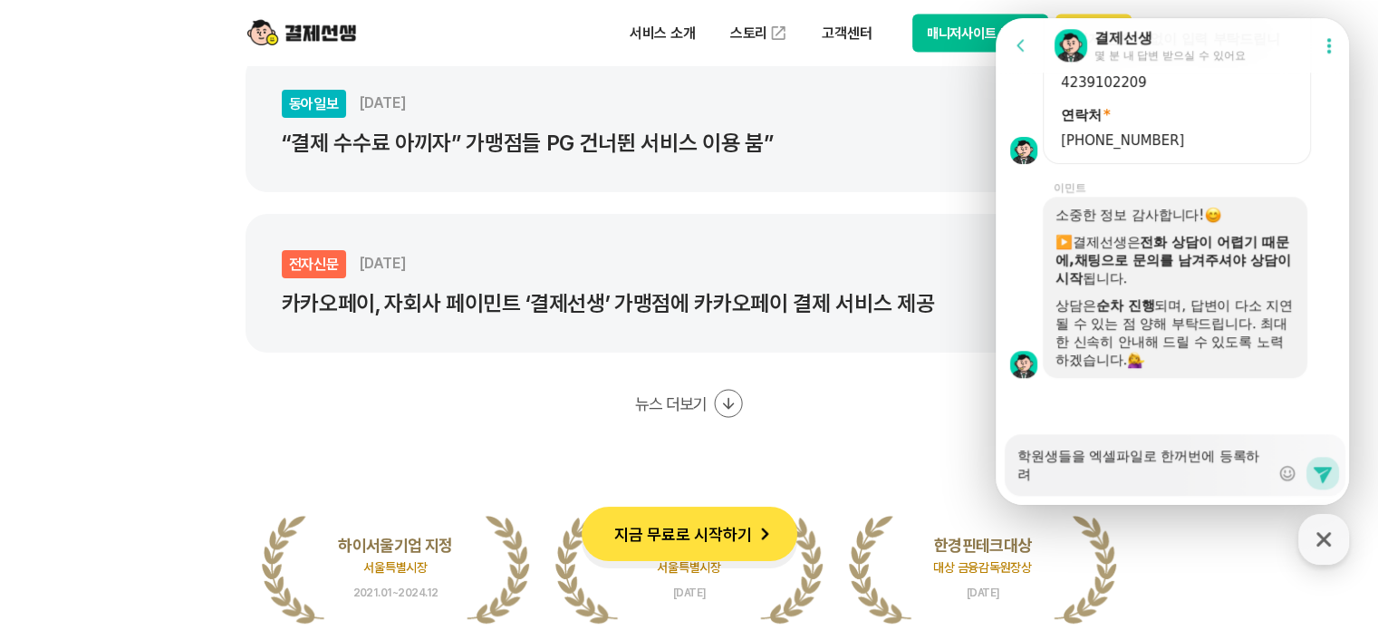
type textarea "x"
type textarea "학원생들을 엑셀파일로 한꺼번에 등록하력"
type textarea "x"
type textarea "학원생들을 엑셀파일로 한꺼번에 등록하려고"
type textarea "x"
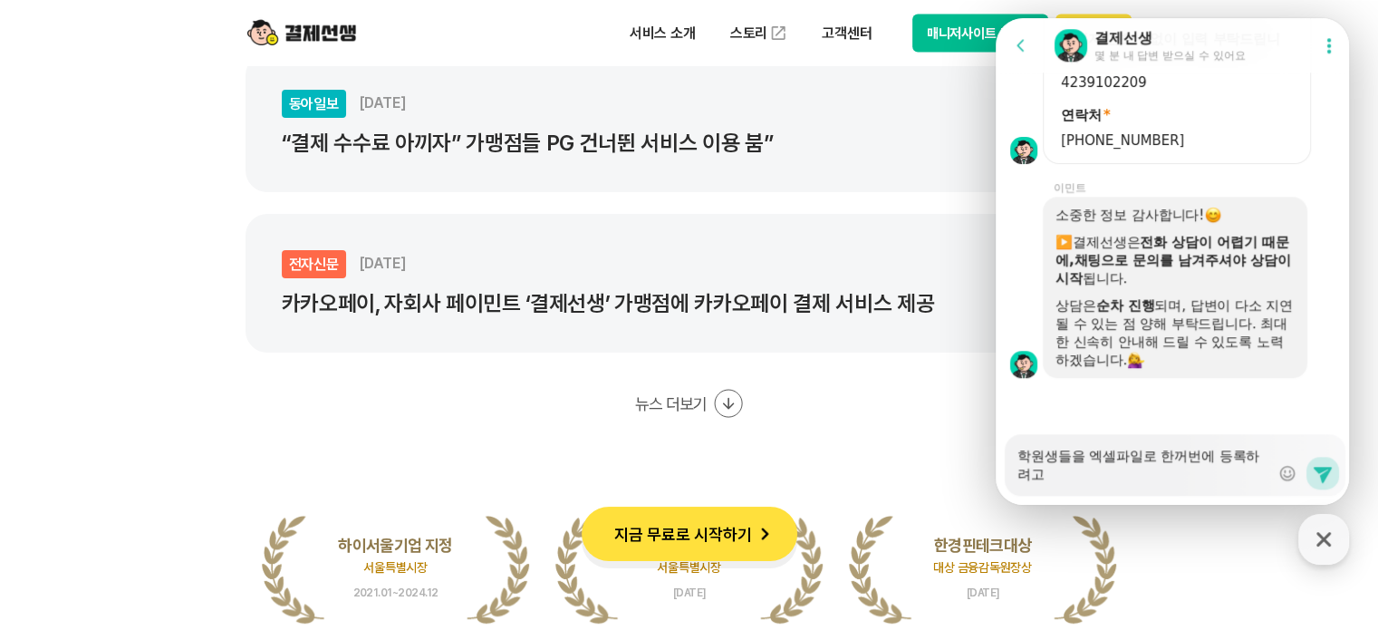
type textarea "학원생들을 엑셀파일로 한꺼번에 등록하려고"
type textarea "x"
type textarea "학원생들을 엑셀파일로 한꺼번에 등록하려고 하"
type textarea "x"
type textarea "학원생들을 엑셀파일로 한꺼번에 등록하려고 한"
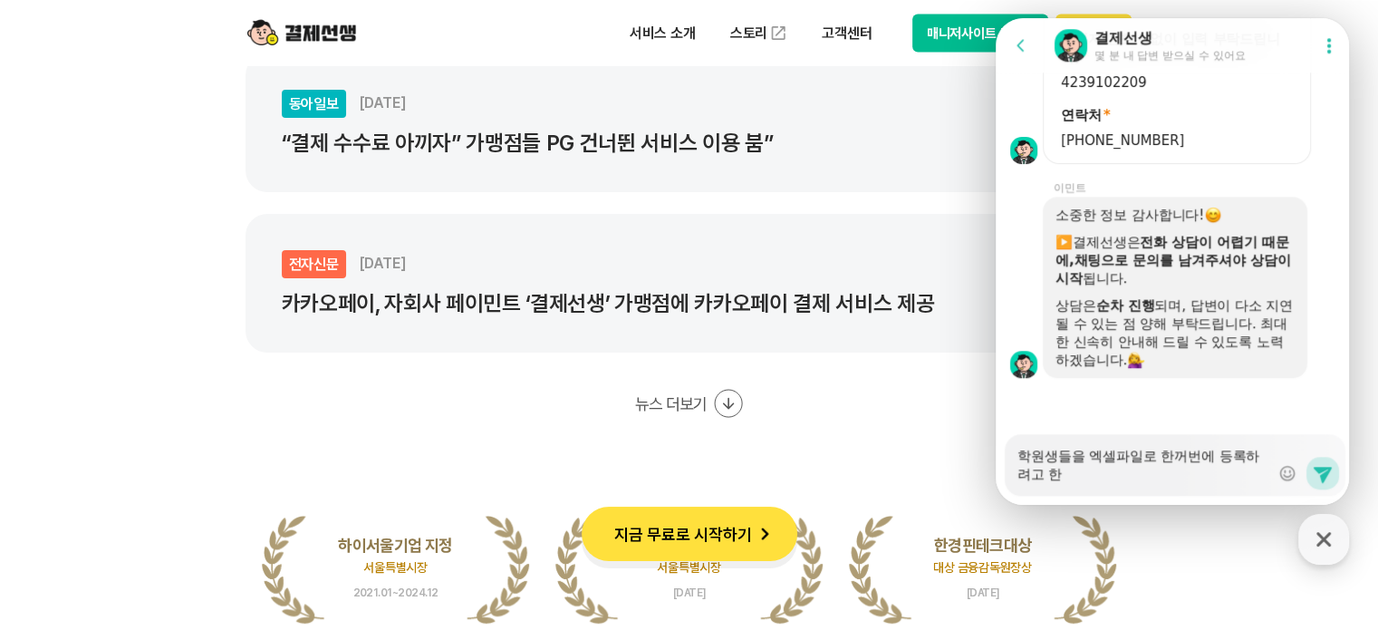
type textarea "x"
type textarea "학원생들을 엑셀파일로 한꺼번에 등록하려고 하느"
type textarea "x"
type textarea "학원생들을 엑셀파일로 한꺼번에 등록하려고 하는"
type textarea "x"
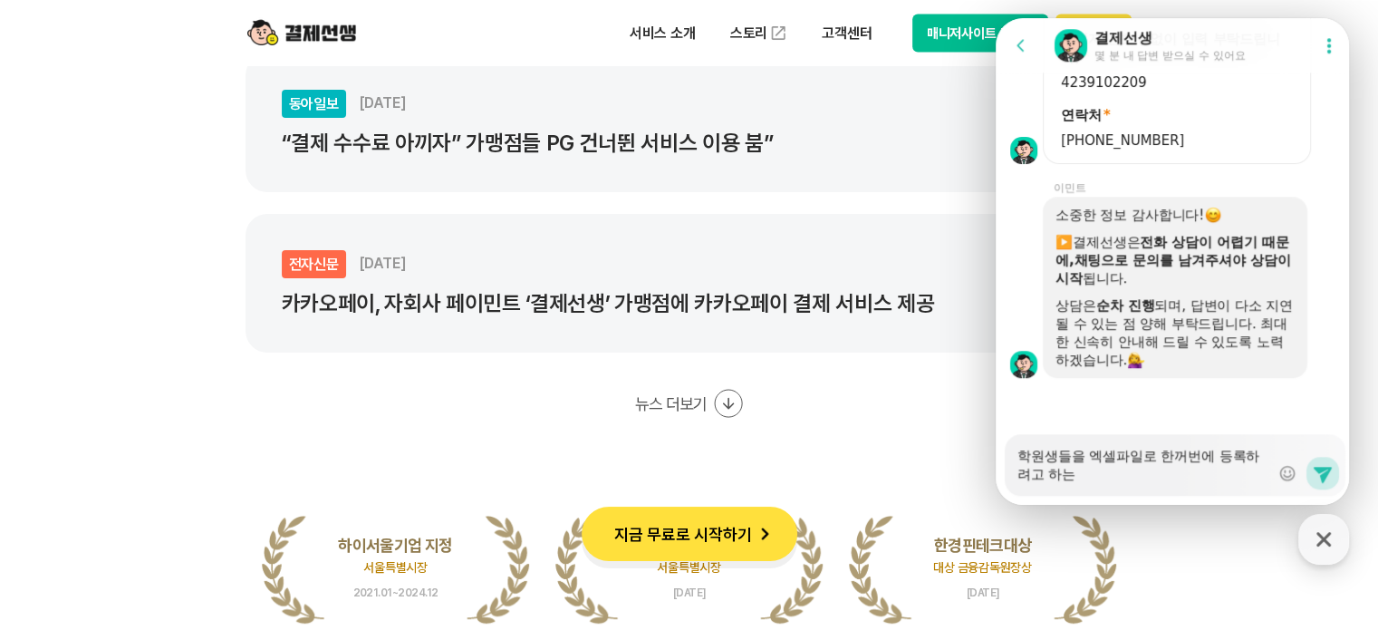
type textarea "학원생들을 엑셀파일로 한꺼번에 등록하려고 하는ㄷ"
type textarea "x"
type textarea "학원생들을 엑셀파일로 한꺼번에 등록하려고 하는데"
type textarea "x"
type textarea "학원생들을 엑셀파일로 한꺼번에 등록하려고 하는데"
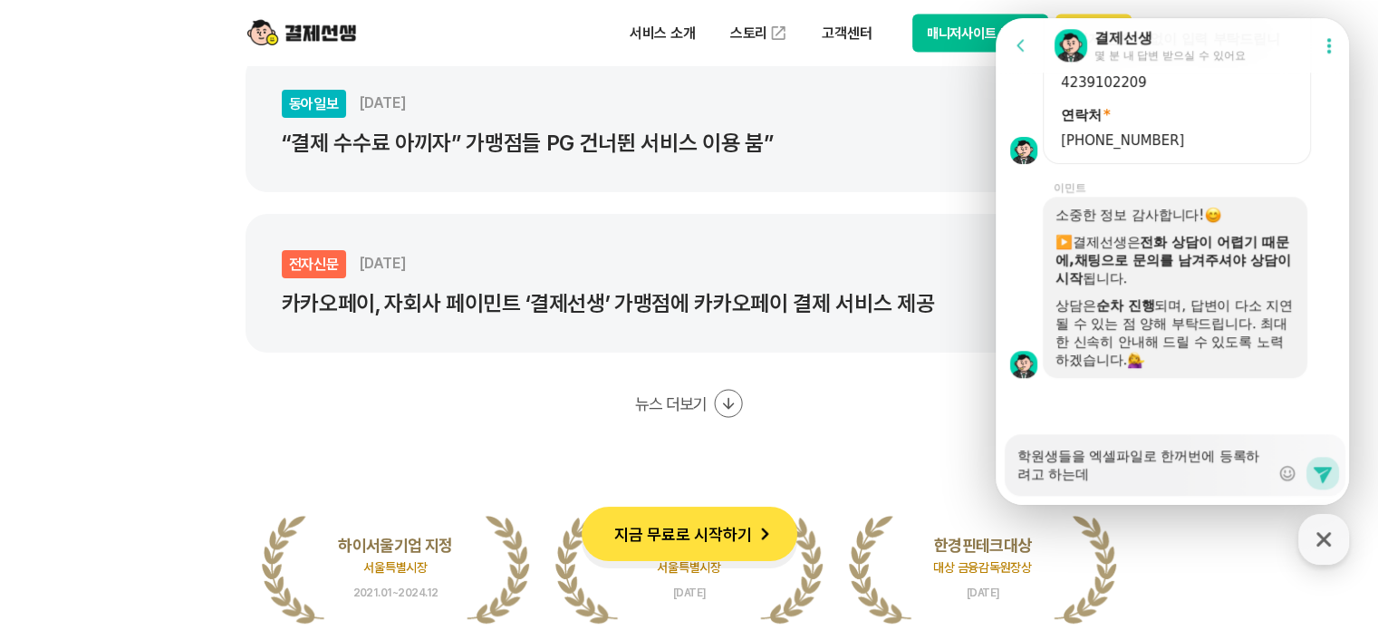
type textarea "x"
type textarea "학원생들을 엑셀파일로 한꺼번에 등록하려고 하는데 ㅂ"
type textarea "x"
type textarea "학원생들을 엑셀파일로 한꺼번에 등록하려고 하는데 바"
type textarea "x"
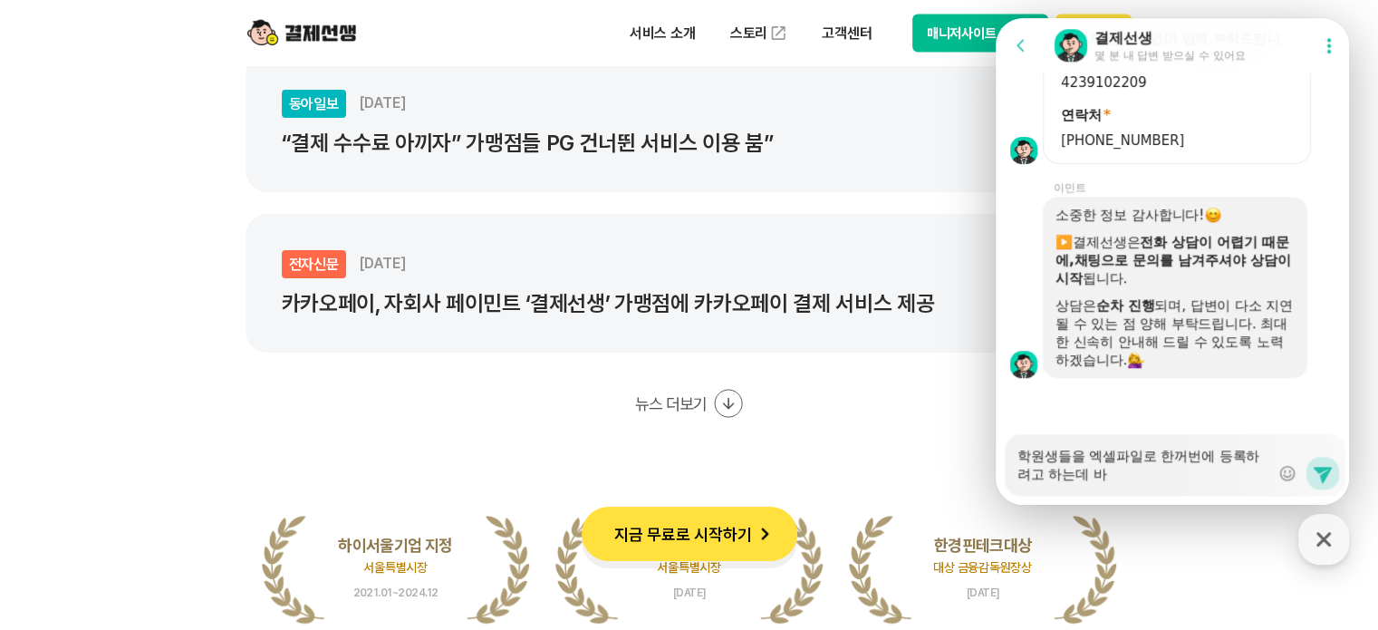
type textarea "학원생들을 엑셀파일로 한꺼번에 등록하려고 하는데 반"
type textarea "x"
type textarea "학원생들을 엑셀파일로 한꺼번에 등록하려고 하는데 바"
type textarea "x"
type textarea "학원생들을 엑셀파일로 한꺼번에 등록하려고 하는데 ㅂ"
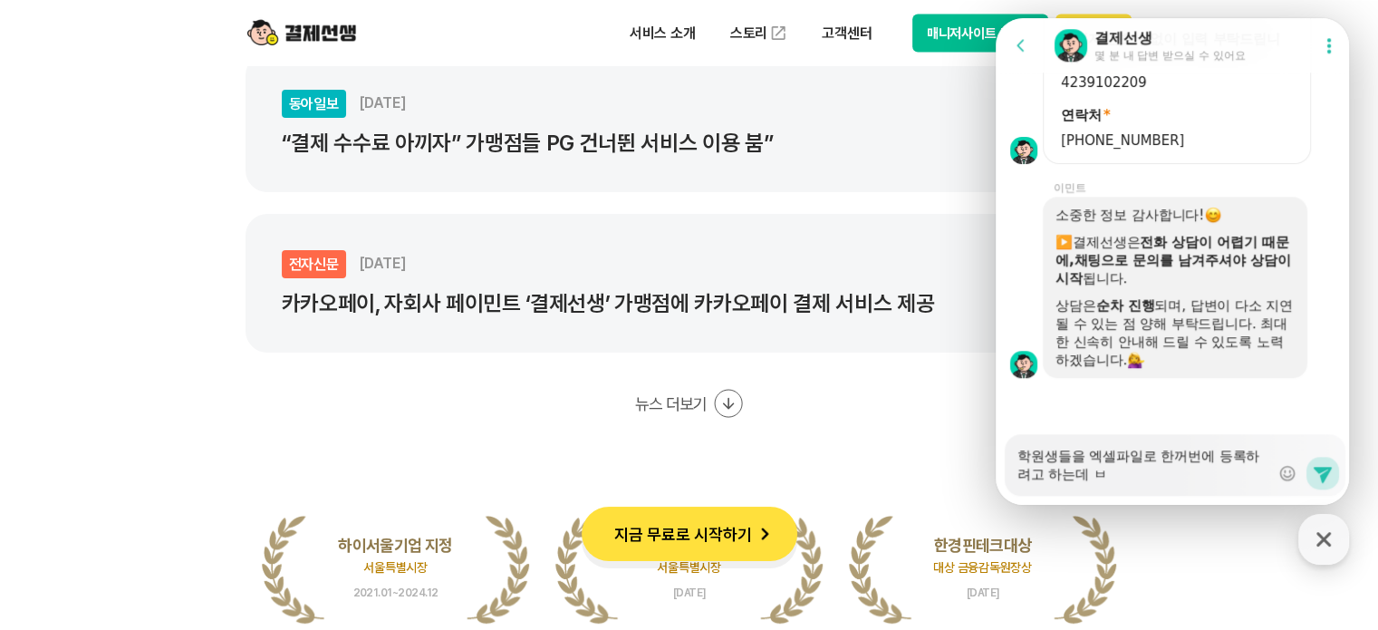
type textarea "x"
type textarea "학원생들을 엑셀파일로 한꺼번에 등록하려고 하는데"
type textarea "x"
type textarea "학원생들을 엑셀파일로 한꺼번에 등록하려고 하는데 ㅇ"
type textarea "x"
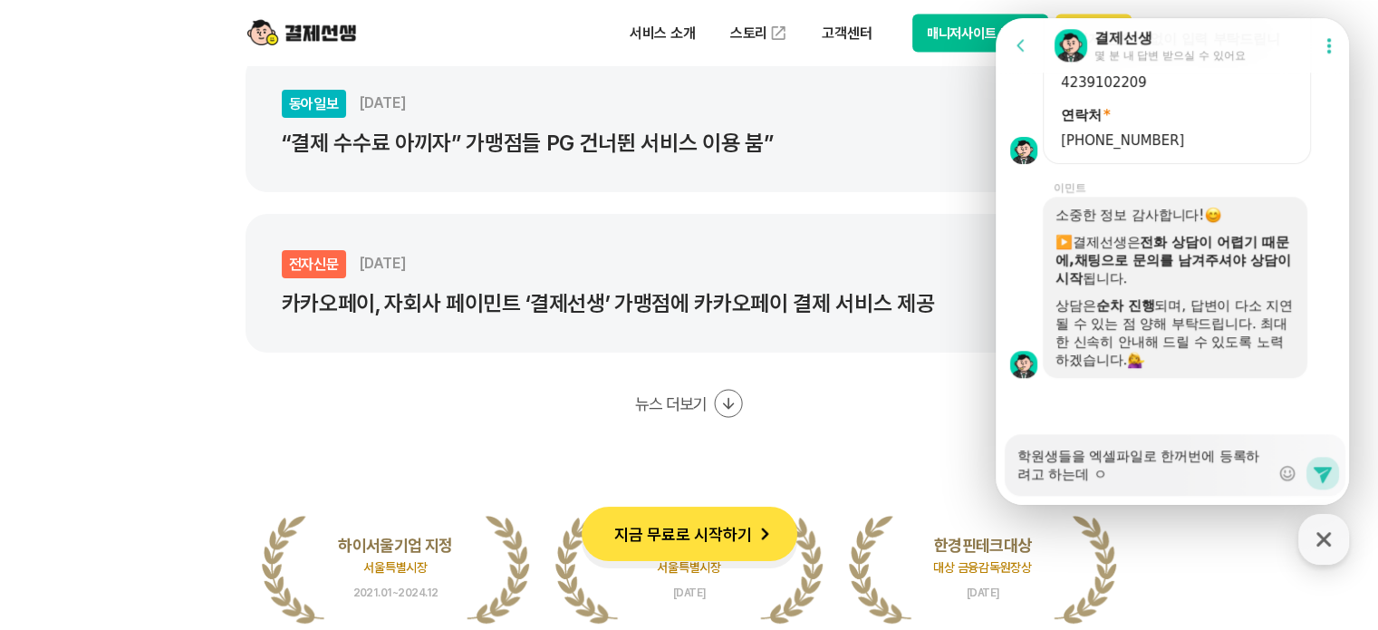
type textarea "학원생들을 엑셀파일로 한꺼번에 등록하려고 하는데 여"
type textarea "x"
type textarea "학원생들을 엑셀파일로 한꺼번에 등록하려고 하는데 영"
type textarea "x"
type textarea "학원생들을 엑셀파일로 한꺼번에 등록하려고 하는데 영ㅇ"
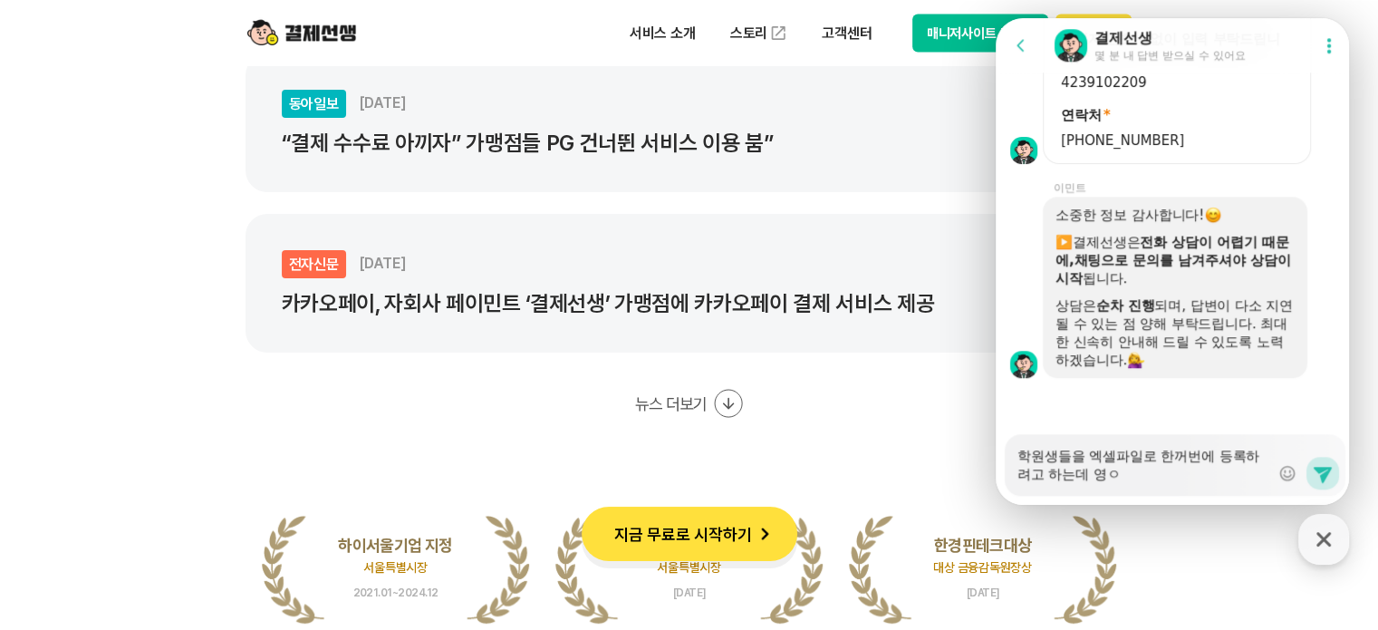
type textarea "x"
type textarea "학원생들을 엑셀파일로 한꺼번에 등록하려고 하는데 영어"
type textarea "x"
type textarea "학원생들을 엑셀파일로 한꺼번에 등록하려고 하는데 영어,"
type textarea "x"
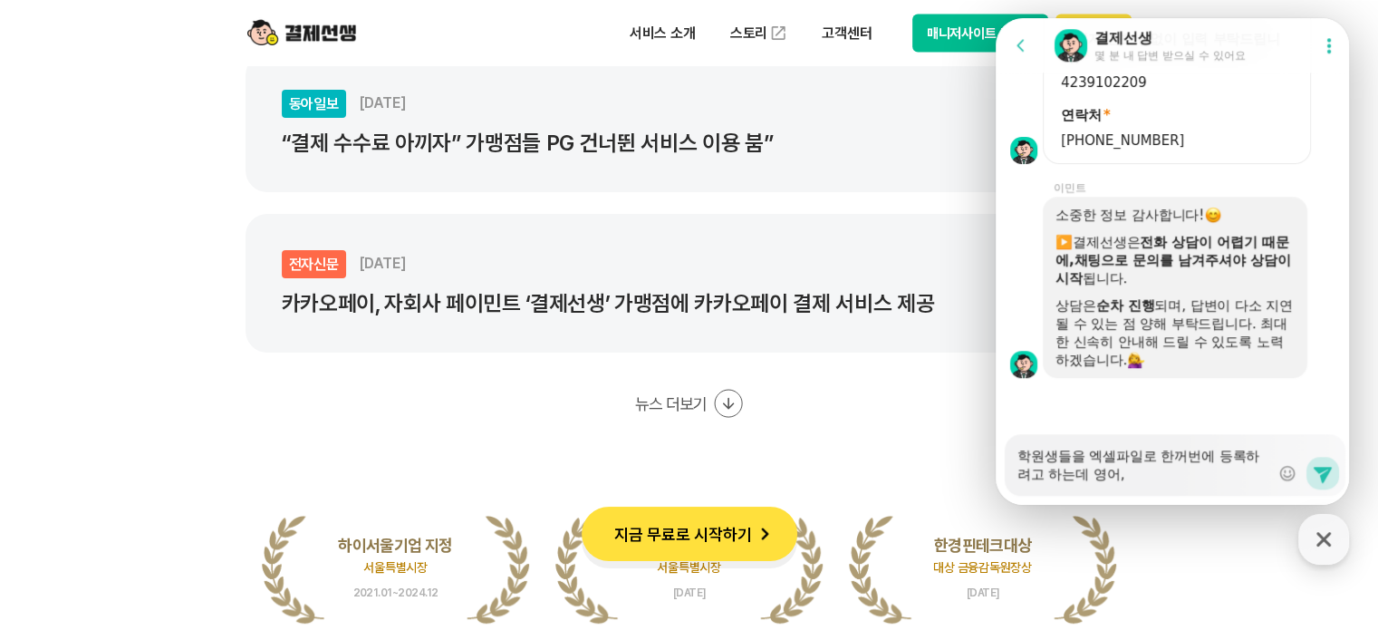
type textarea "학원생들을 엑셀파일로 한꺼번에 등록하려고 하는데 영어,ㅅ"
type textarea "x"
type textarea "학원생들을 엑셀파일로 한꺼번에 등록하려고 하는데 영어,숳"
type textarea "x"
type textarea "학원생들을 엑셀파일로 한꺼번에 등록하려고 하는데 영어,수하"
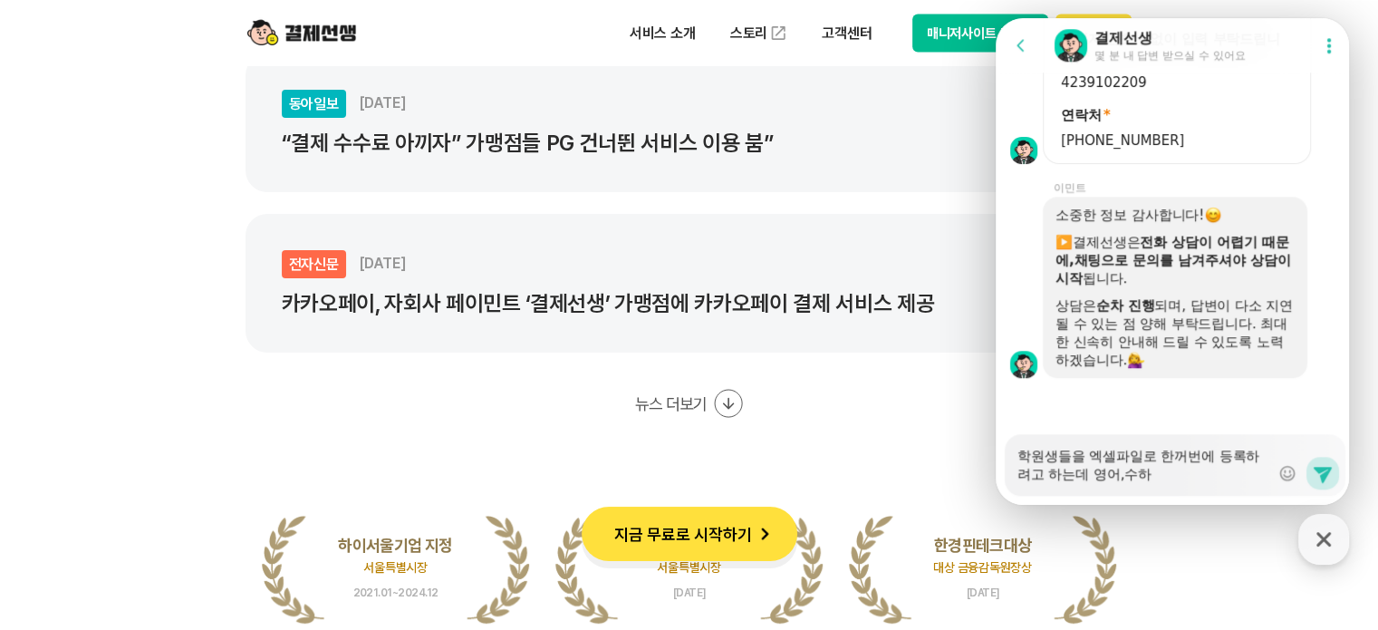
type textarea "x"
type textarea "학원생들을 엑셀파일로 한꺼번에 등록하려고 하는데 영어,수학"
type textarea "x"
type textarea "학원생들을 엑셀파일로 한꺼번에 등록하려고 하는데 영어,수학ㅇ"
type textarea "x"
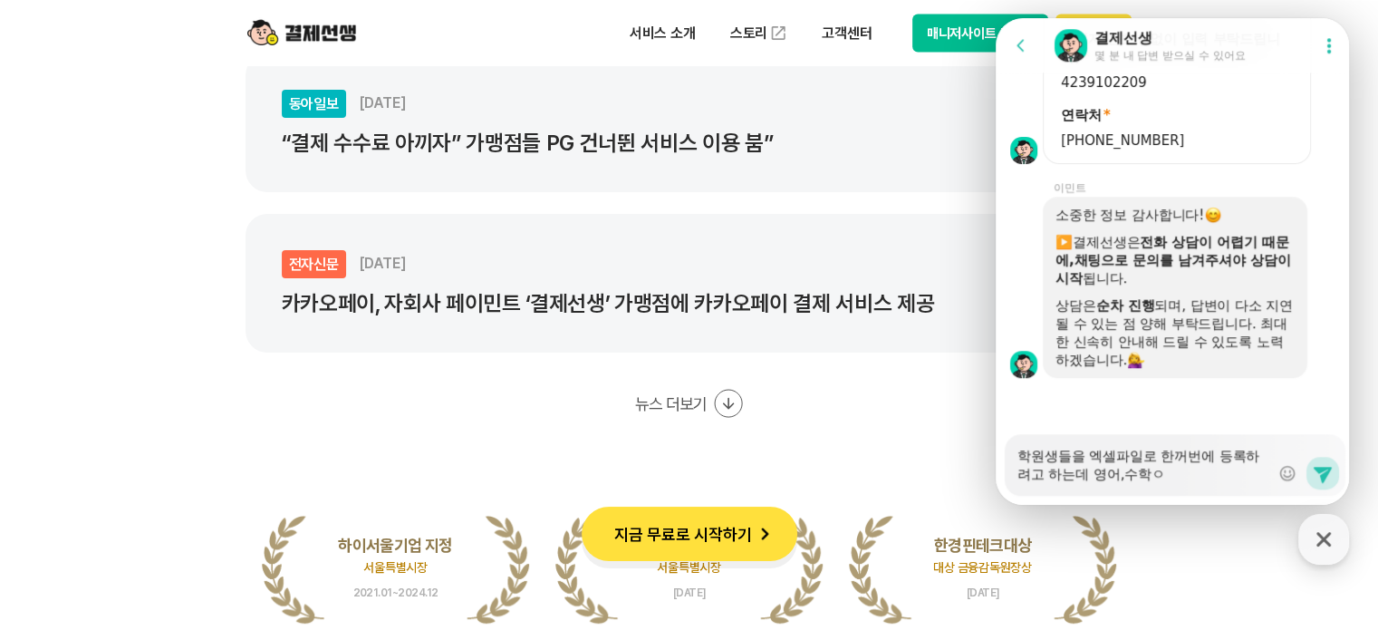
type textarea "학원생들을 엑셀파일로 한꺼번에 등록하려고 하는데 영어,수학으"
type textarea "x"
type textarea "학원생들을 엑셀파일로 한꺼번에 등록하려고 하는데 영어,수학을"
type textarea "x"
type textarea "학원생들을 엑셀파일로 한꺼번에 등록하려고 하는데 영어,수학을"
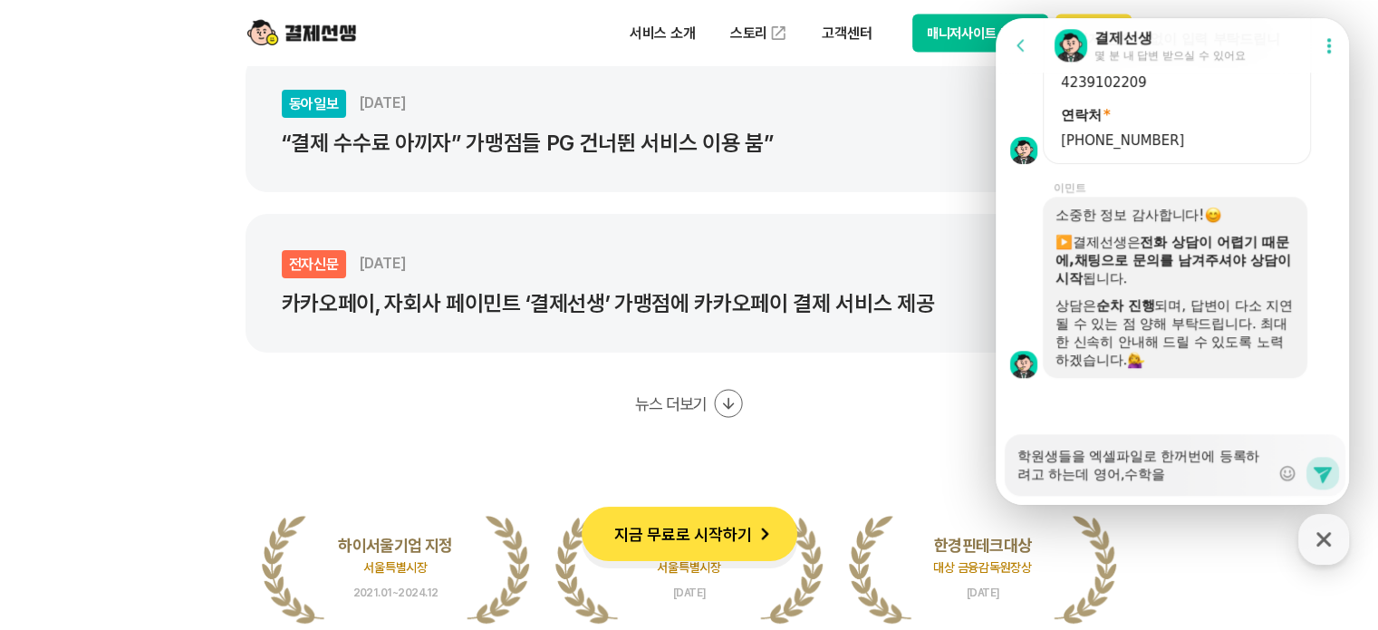
type textarea "x"
type textarea "학원생들을 엑셀파일로 한꺼번에 등록하려고 하는데 영어,수학을 ㅁ"
type textarea "x"
type textarea "학원생들을 엑셀파일로 한꺼번에 등록하려고 하는데 영어,수학을 몯"
type textarea "x"
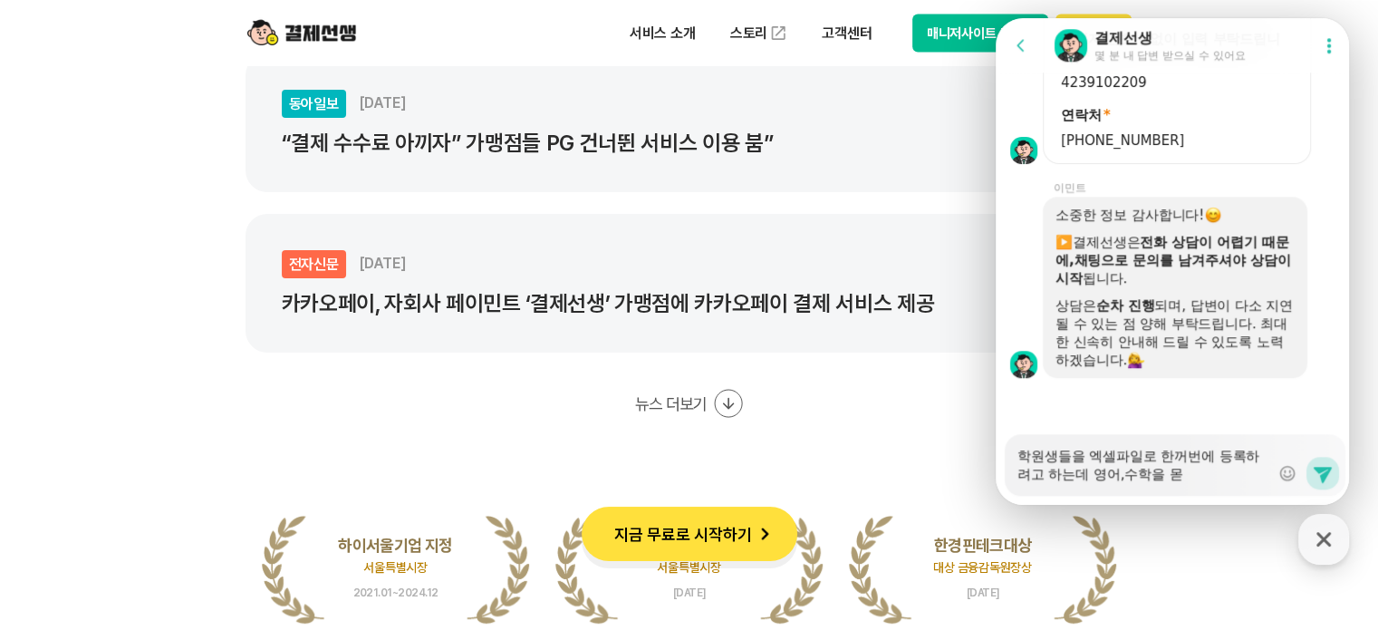
type textarea "학원생들을 엑셀파일로 한꺼번에 등록하려고 하는데 영어,수학을 모두"
type textarea "x"
type textarea "학원생들을 엑셀파일로 한꺼번에 등록하려고 하는데 영어,수학을 모두 ㅎ"
type textarea "x"
type textarea "학원생들을 엑셀파일로 한꺼번에 등록하려고 하는데 영어,수학을 모두 해"
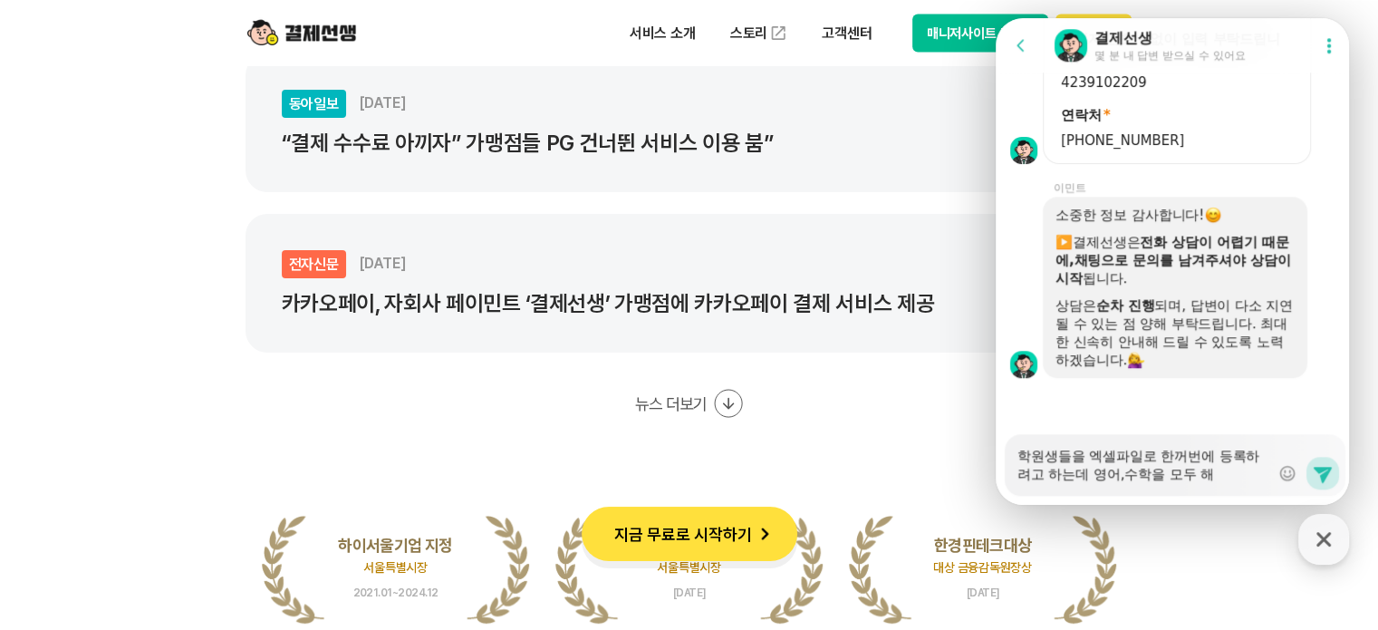
type textarea "x"
type textarea "학원생들을 엑셀파일로 한꺼번에 등록하려고 하는데 영어,수학을 모두 햇"
type textarea "x"
type textarea "학원생들을 엑셀파일로 한꺼번에 등록하려고 하는데 영어,수학을 모두 해서"
type textarea "x"
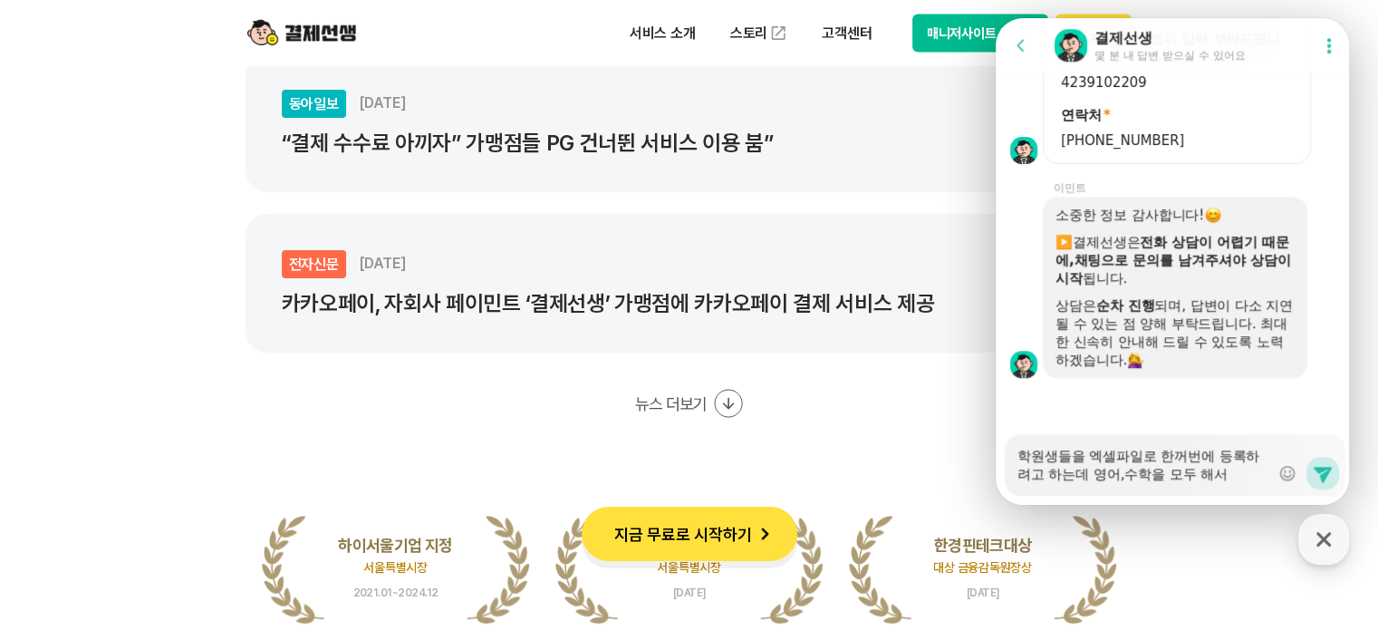
type textarea "학원생들을 엑셀파일로 한꺼번에 등록하려고 하는데 영어,수학을 모두 해서"
type textarea "x"
type textarea "학원생들을 엑셀파일로 한꺼번에 등록하려고 하는데 영어,수학을 모두 해서 ㄷ"
type textarea "x"
type textarea "학원생들을 엑셀파일로 한꺼번에 등록하려고 하는데 영어,수학을 모두 해서 두"
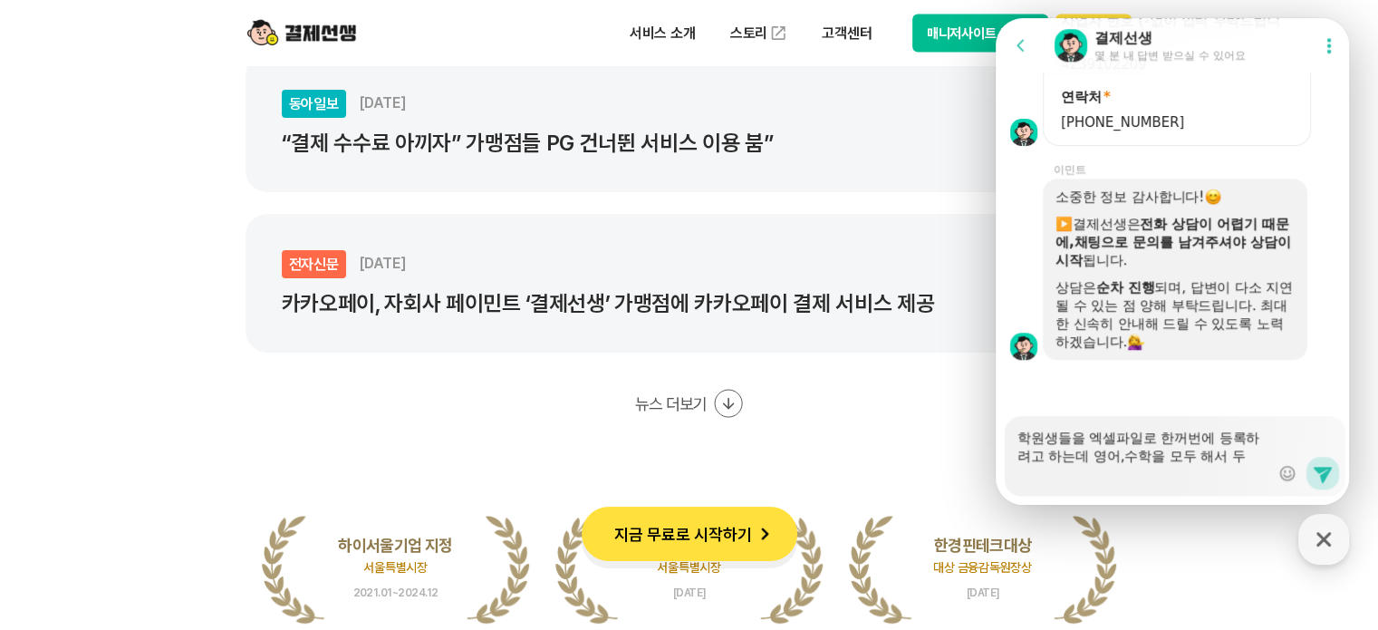
scroll to position [1511, 0]
type textarea "x"
drag, startPoint x: 1211, startPoint y: 472, endPoint x: 1200, endPoint y: 488, distance: 19.6
click at [1210, 476] on textarea "학원생들을 엑셀파일로 한꺼번에 등록하려고 하는데 영어,수학을 모두 해서 두 반에 등록해야 하는 학생은" at bounding box center [1143, 449] width 252 height 67
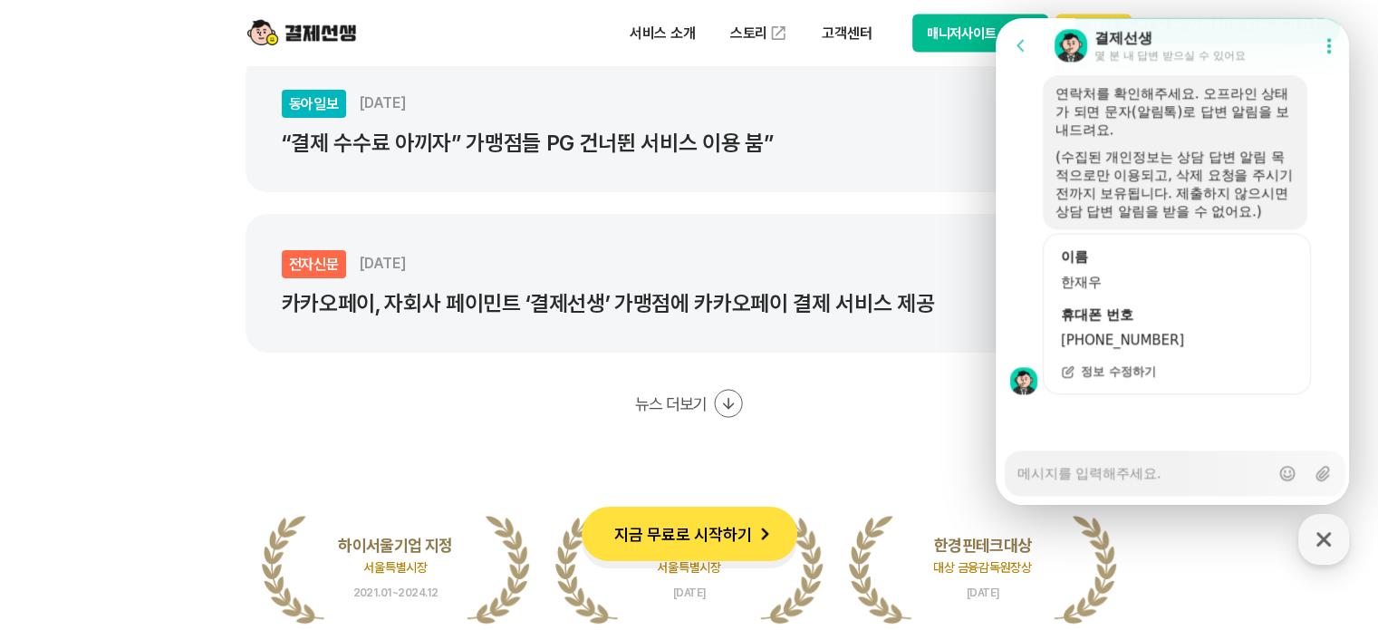
scroll to position [1919, 0]
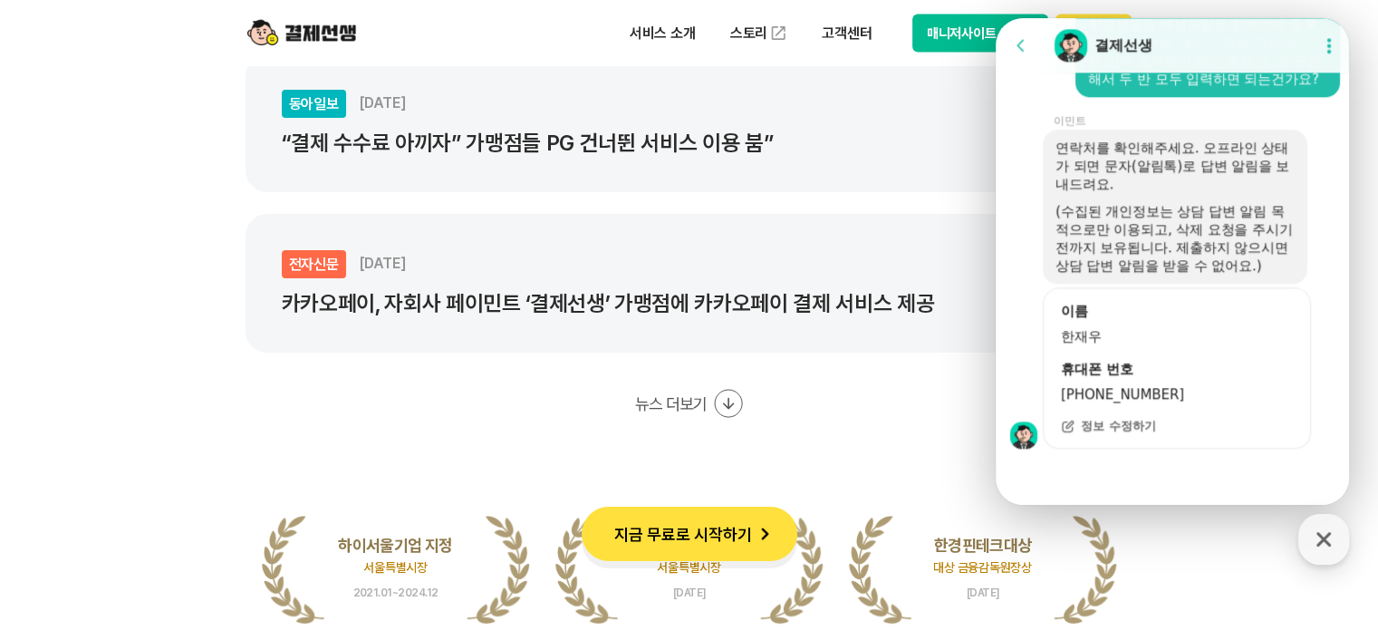
click at [856, 390] on div "동아일보 [DATE] “결제 구조 단순화해 중소상공인 수수료 年 100억원 줄여” 동아일보 [DATE] “결제 수수료 아끼자” 가맹점들 PG …" at bounding box center [689, 155] width 888 height 525
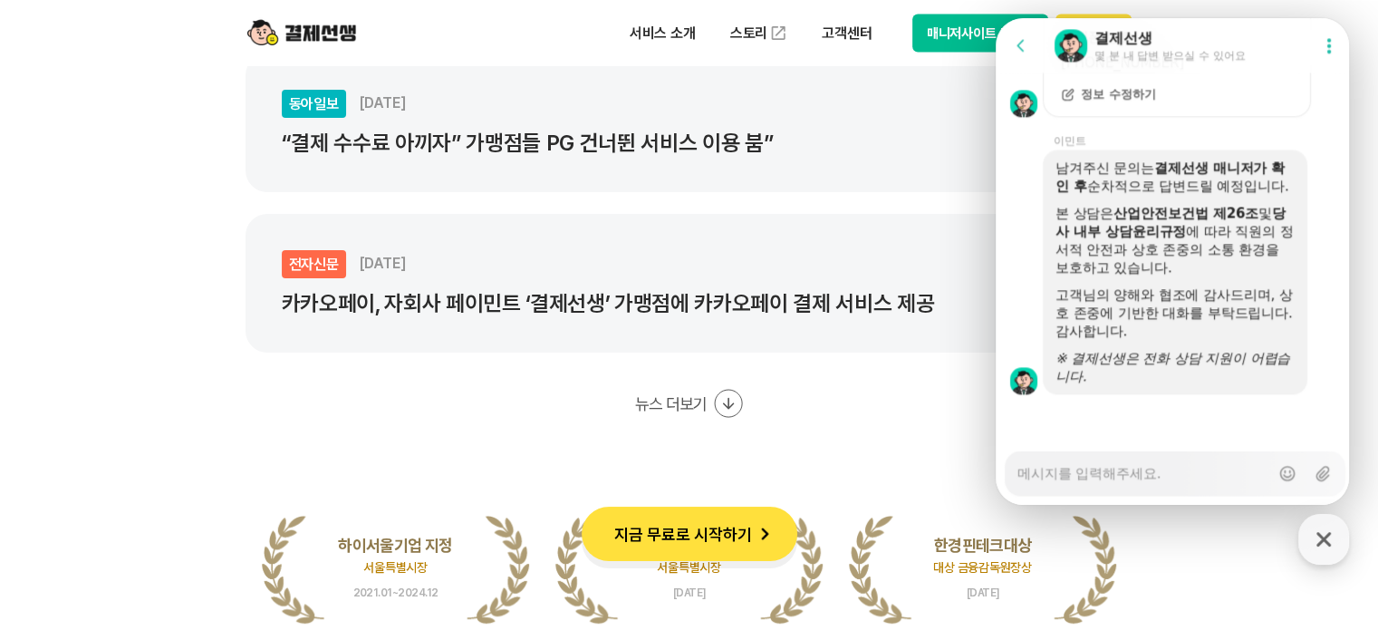
scroll to position [2268, 0]
click at [900, 313] on p "카카오페이, 자회사 페이민트 ‘결제선생’ 가맹점에 카카오페이 결제 서비스 제공" at bounding box center [667, 303] width 770 height 25
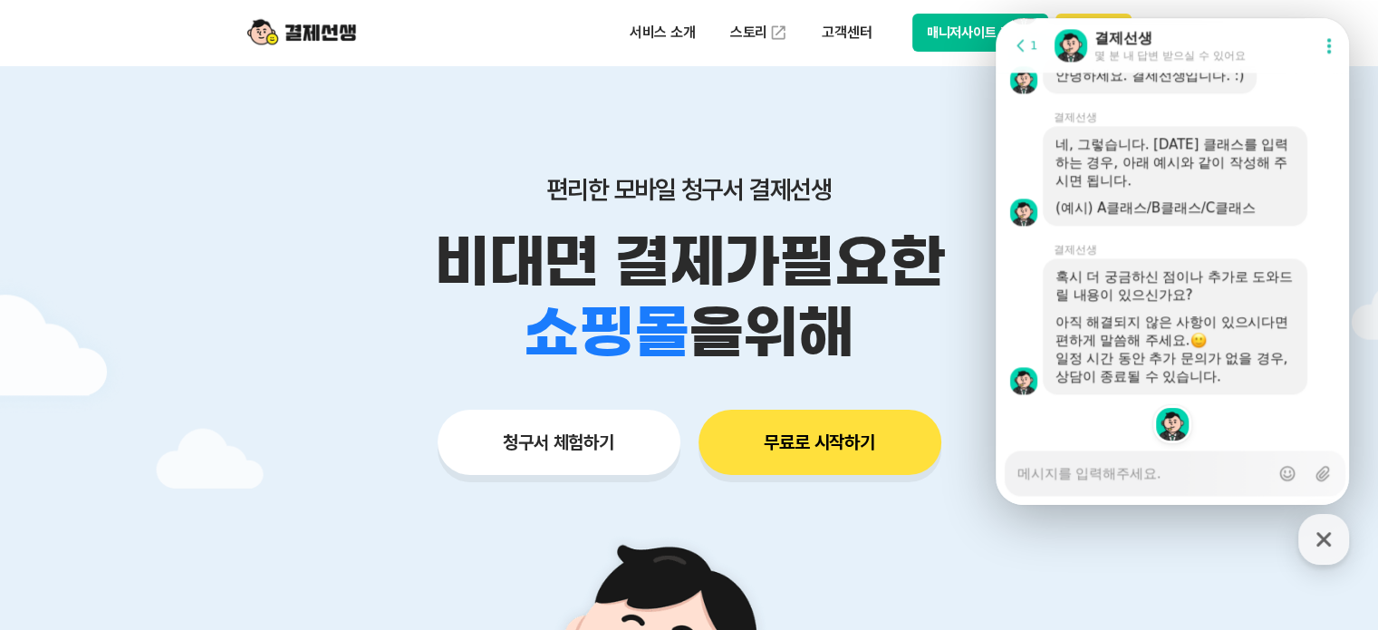
scroll to position [2638, 0]
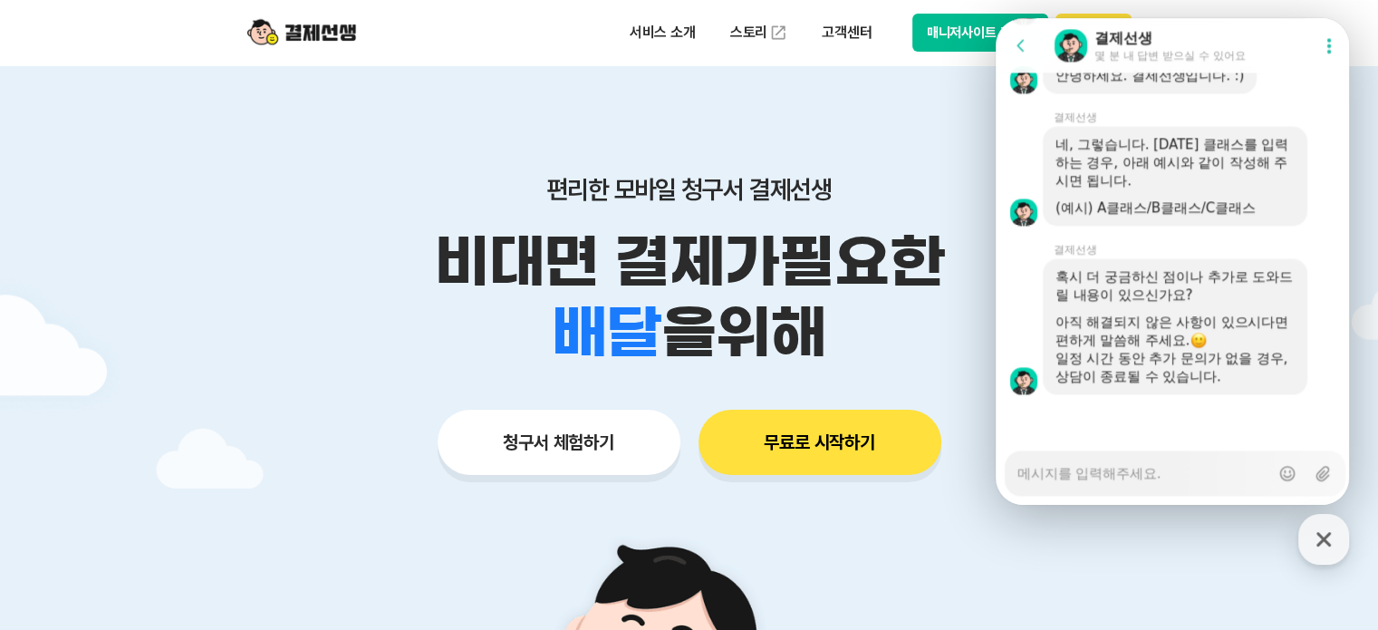
click at [1171, 376] on div "일정 시간 동안 추가 문의가 없을 경우, 상담이 종료될 수 있습니다." at bounding box center [1174, 367] width 239 height 36
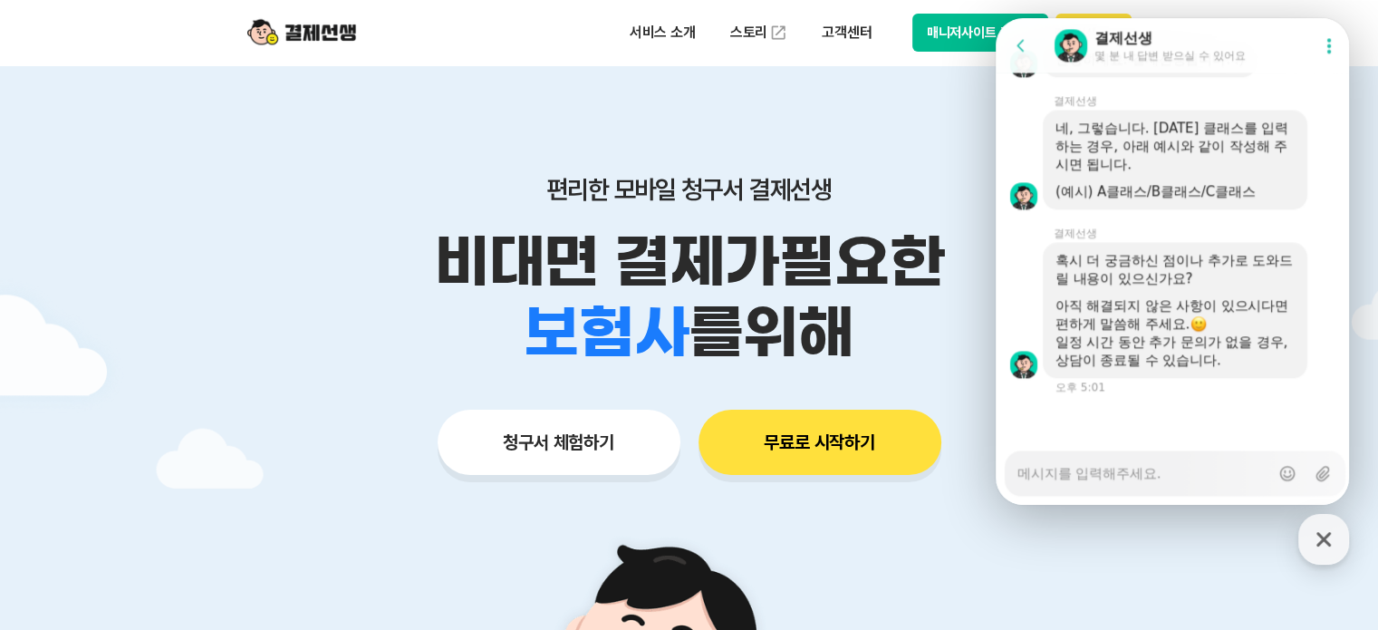
scroll to position [2654, 0]
